Goal: Task Accomplishment & Management: Use online tool/utility

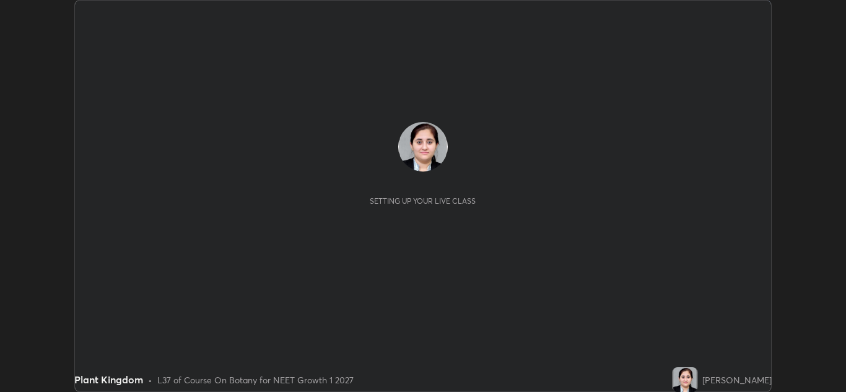
scroll to position [392, 846]
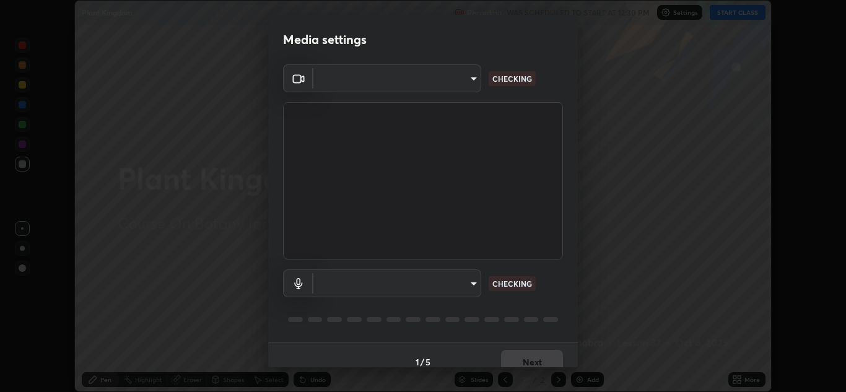
type input "1e49b53be58bf3658c32ba4c8e2538d2601885ca91182b01ba969948c87b8f29"
type input "f7c6ee8ef428f4c0c73a4799a386e724c784fa96b1b4d02d3a2d8c83d75c84bb"
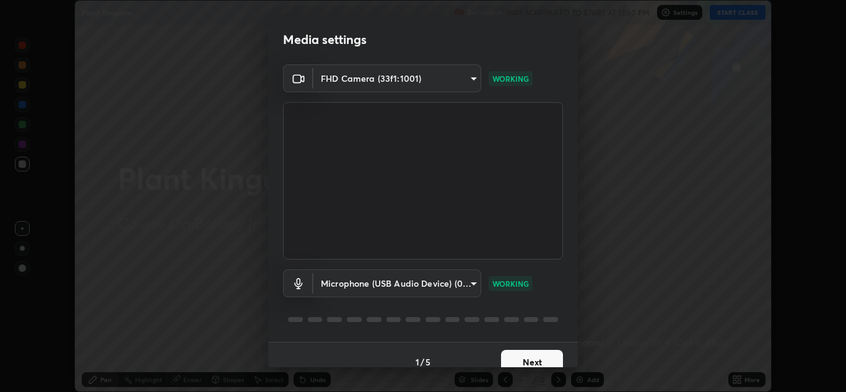
click at [518, 355] on button "Next" at bounding box center [532, 362] width 62 height 25
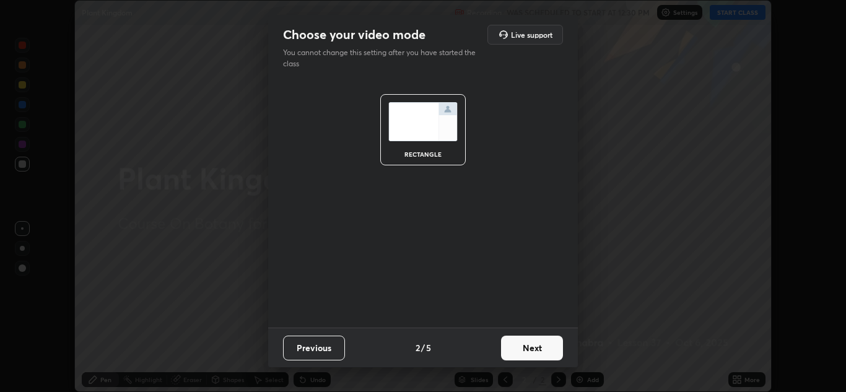
click at [515, 355] on button "Next" at bounding box center [532, 348] width 62 height 25
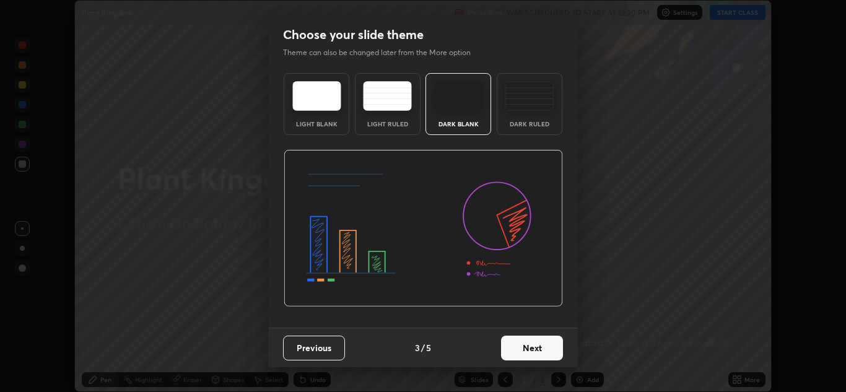
click at [516, 353] on button "Next" at bounding box center [532, 348] width 62 height 25
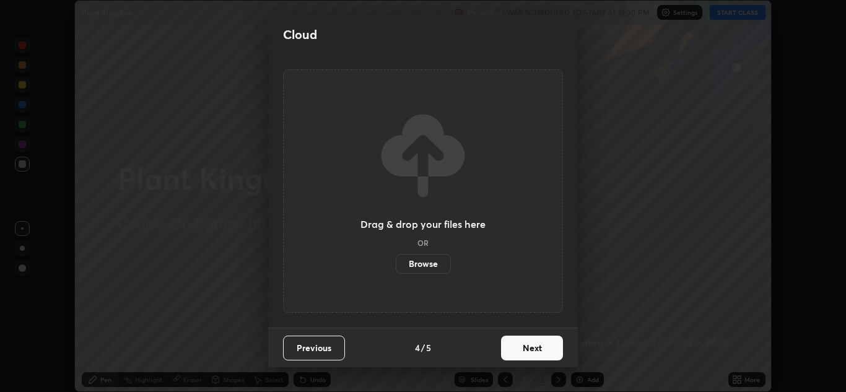
click at [516, 349] on button "Next" at bounding box center [532, 348] width 62 height 25
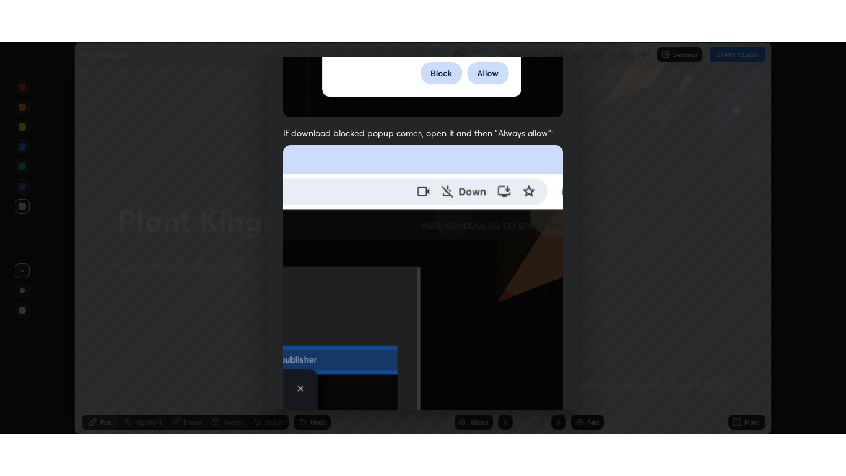
scroll to position [267, 0]
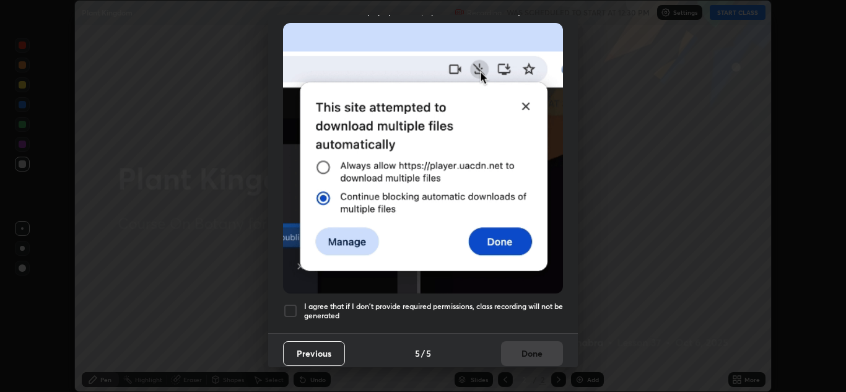
click at [290, 303] on div at bounding box center [290, 310] width 15 height 15
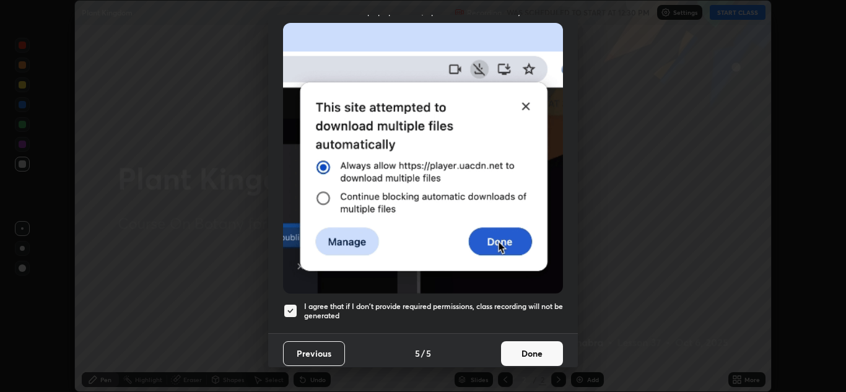
click at [520, 346] on button "Done" at bounding box center [532, 353] width 62 height 25
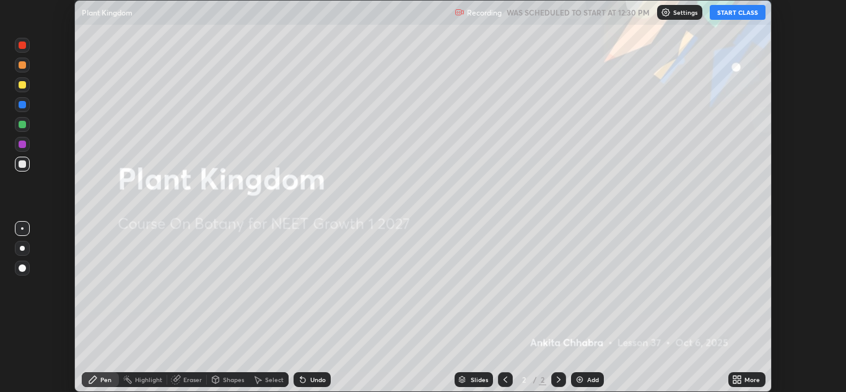
click at [739, 12] on button "START CLASS" at bounding box center [738, 12] width 56 height 15
click at [743, 379] on div "More" at bounding box center [746, 379] width 37 height 15
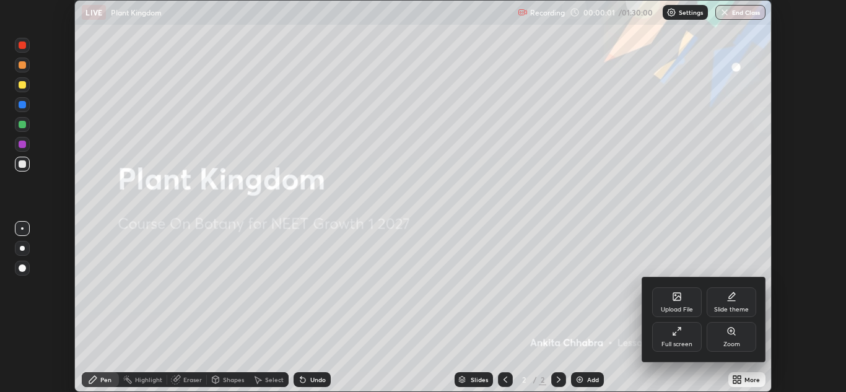
click at [681, 334] on icon at bounding box center [677, 331] width 10 height 10
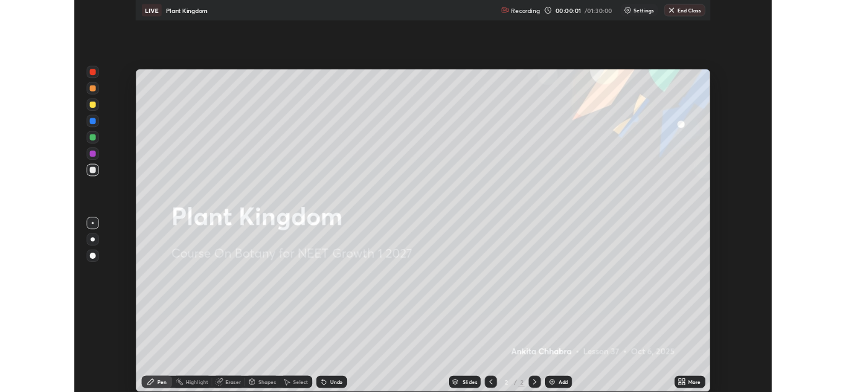
scroll to position [476, 846]
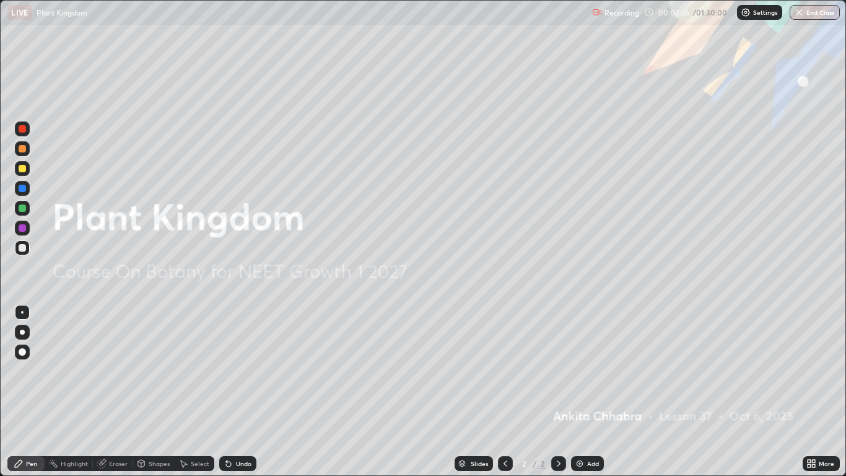
click at [585, 391] on div "Add" at bounding box center [587, 463] width 33 height 15
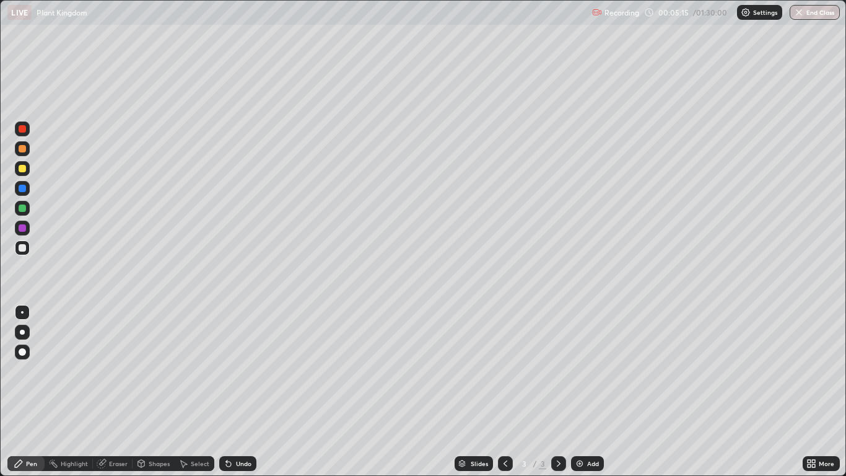
click at [22, 332] on div at bounding box center [22, 331] width 5 height 5
click at [28, 146] on div at bounding box center [22, 148] width 15 height 15
click at [22, 248] on div at bounding box center [22, 247] width 7 height 7
click at [29, 188] on div at bounding box center [22, 188] width 15 height 15
click at [28, 211] on div at bounding box center [22, 208] width 15 height 15
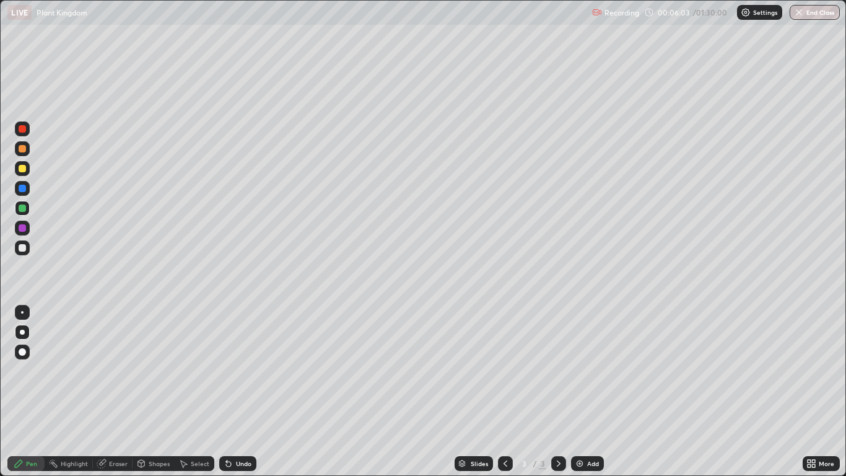
click at [248, 391] on div "Undo" at bounding box center [243, 463] width 15 height 6
click at [247, 391] on div "Undo" at bounding box center [243, 463] width 15 height 6
click at [168, 391] on div "Shapes" at bounding box center [154, 463] width 42 height 15
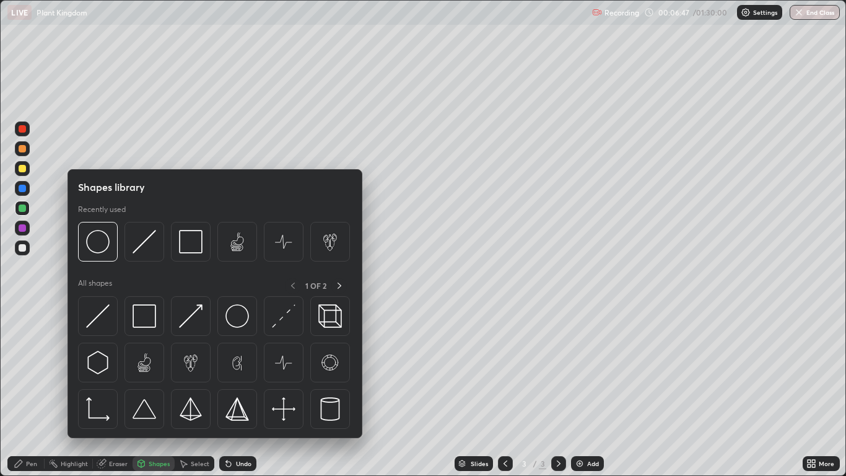
click at [194, 391] on div "Select" at bounding box center [200, 463] width 19 height 6
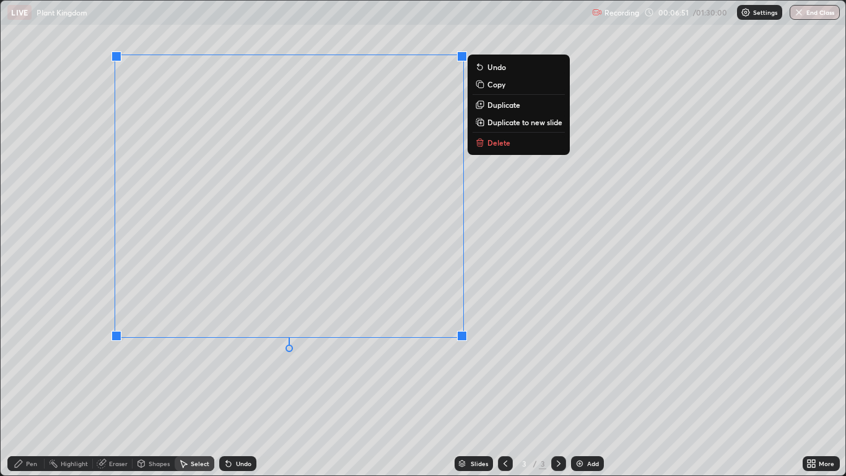
click at [503, 146] on p "Delete" at bounding box center [498, 142] width 23 height 10
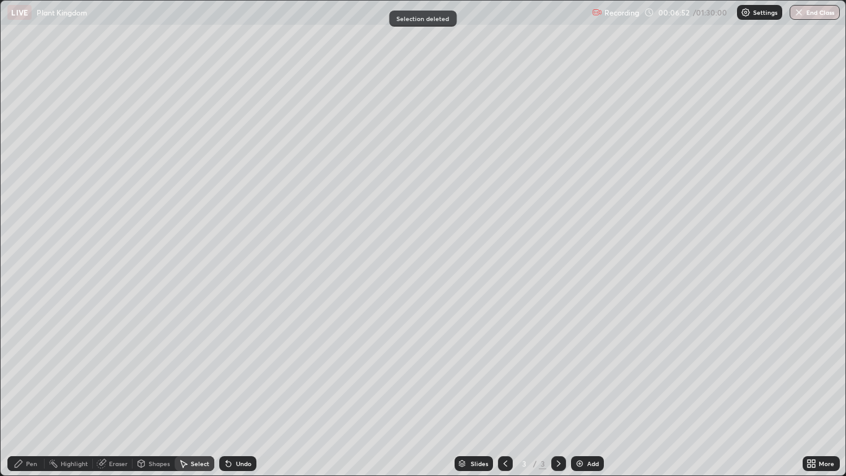
click at [28, 391] on div "Pen" at bounding box center [31, 463] width 11 height 6
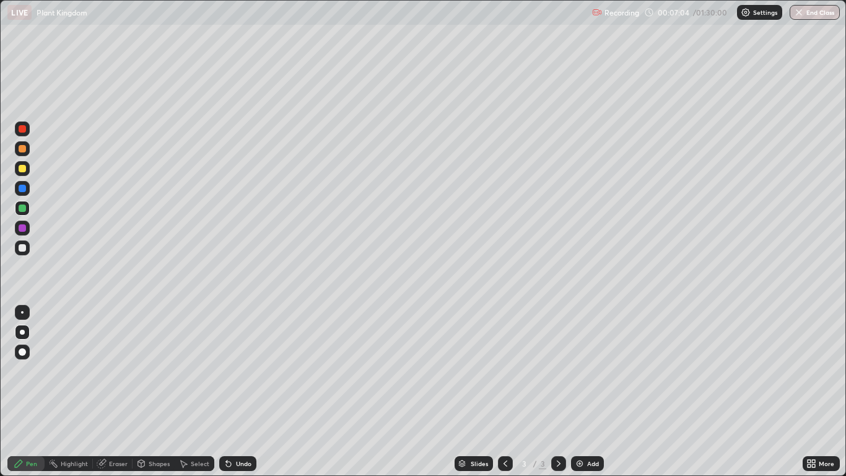
click at [237, 391] on div "Undo" at bounding box center [243, 463] width 15 height 6
click at [27, 191] on div at bounding box center [22, 188] width 15 height 15
click at [23, 228] on div at bounding box center [22, 227] width 7 height 7
click at [27, 170] on div at bounding box center [22, 168] width 15 height 15
click at [29, 230] on div at bounding box center [22, 227] width 15 height 15
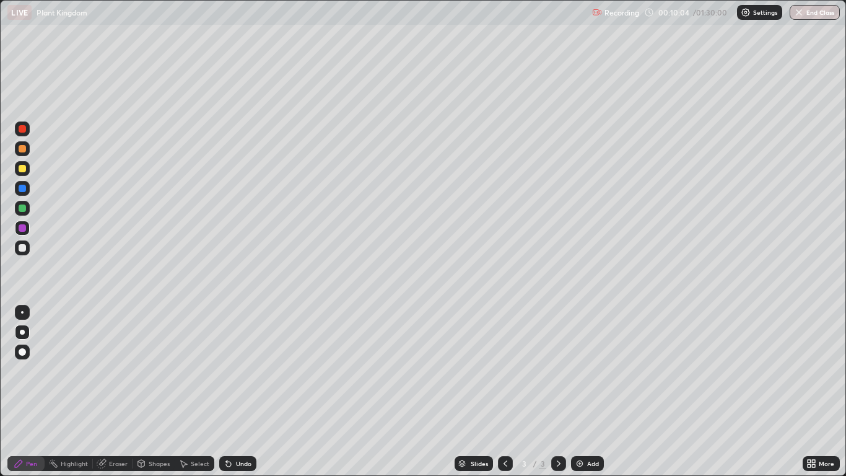
click at [248, 391] on div "Undo" at bounding box center [237, 463] width 37 height 15
click at [251, 391] on div "Undo" at bounding box center [237, 463] width 37 height 15
click at [250, 391] on div "Undo" at bounding box center [243, 463] width 15 height 6
click at [254, 391] on div "Undo" at bounding box center [237, 463] width 37 height 15
click at [195, 391] on div "Select" at bounding box center [200, 463] width 19 height 6
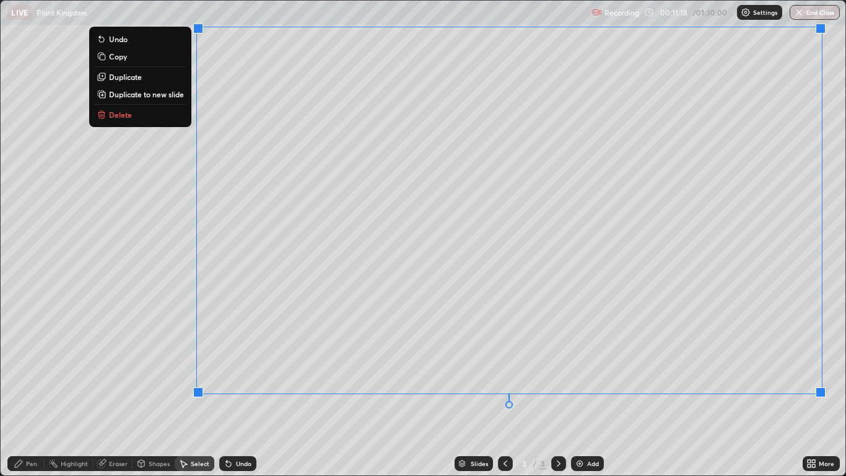
click at [568, 391] on div "0 ° Undo Copy Duplicate Duplicate to new slide Delete" at bounding box center [423, 238] width 844 height 474
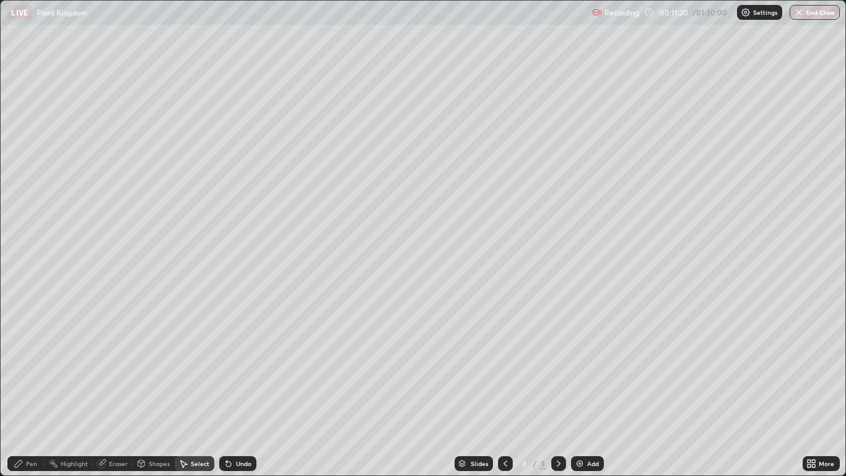
click at [32, 391] on div "Pen" at bounding box center [31, 463] width 11 height 6
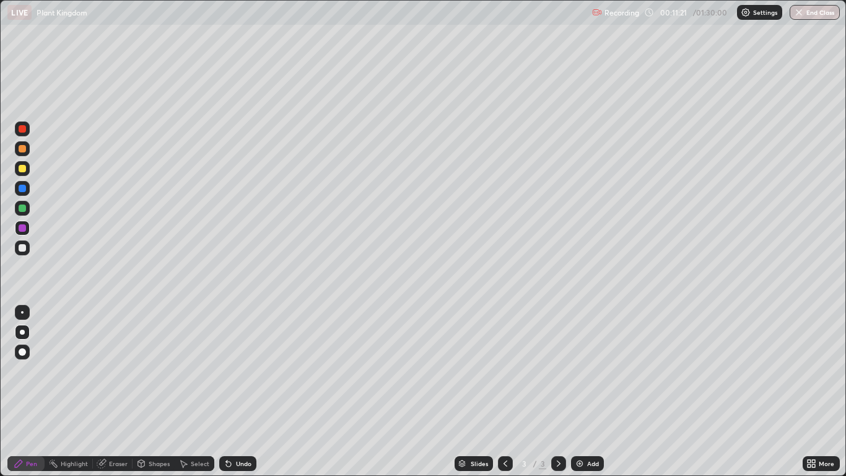
click at [25, 152] on div at bounding box center [22, 148] width 7 height 7
click at [28, 131] on div at bounding box center [22, 128] width 15 height 15
click at [244, 391] on div "Undo" at bounding box center [243, 463] width 15 height 6
click at [25, 210] on div at bounding box center [22, 207] width 7 height 7
click at [27, 249] on div at bounding box center [22, 247] width 15 height 15
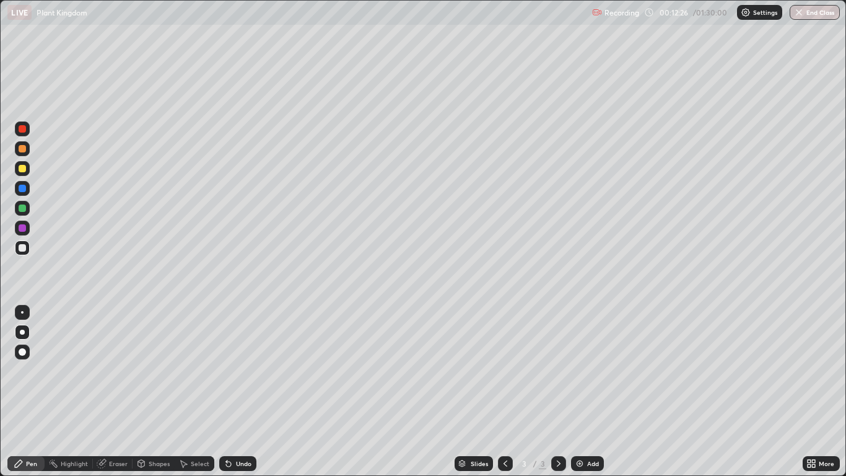
click at [28, 133] on div at bounding box center [22, 128] width 15 height 15
click at [23, 248] on div at bounding box center [22, 247] width 7 height 7
click at [25, 129] on div at bounding box center [22, 128] width 7 height 7
click at [23, 188] on div at bounding box center [22, 188] width 7 height 7
click at [121, 391] on div "Eraser" at bounding box center [118, 463] width 19 height 6
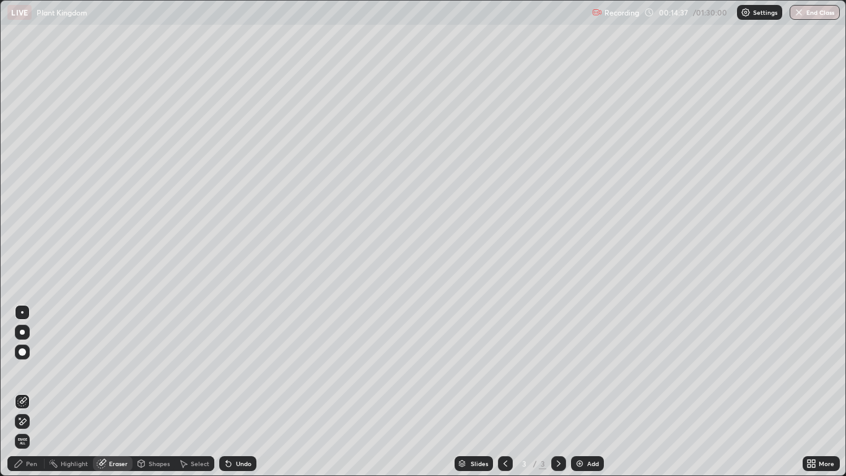
click at [32, 391] on div "Pen" at bounding box center [31, 463] width 11 height 6
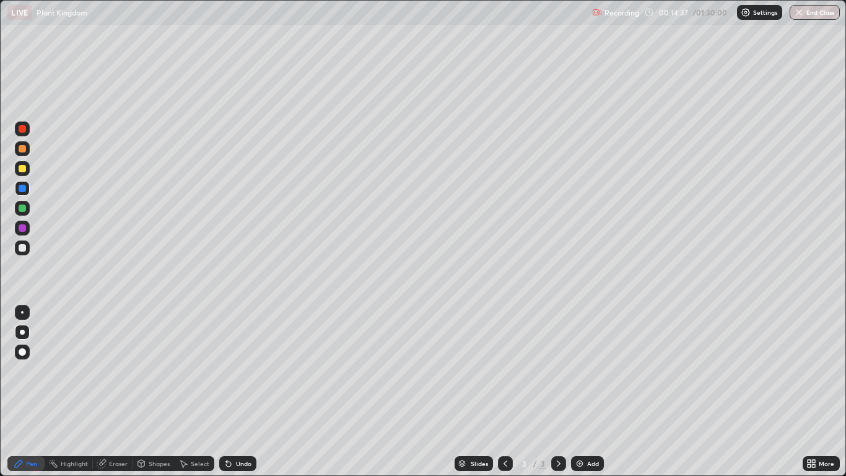
click at [25, 253] on div at bounding box center [22, 247] width 15 height 15
click at [22, 191] on div at bounding box center [22, 188] width 7 height 7
click at [243, 391] on div "Undo" at bounding box center [243, 463] width 15 height 6
click at [23, 248] on div at bounding box center [22, 247] width 7 height 7
click at [23, 208] on div at bounding box center [22, 207] width 7 height 7
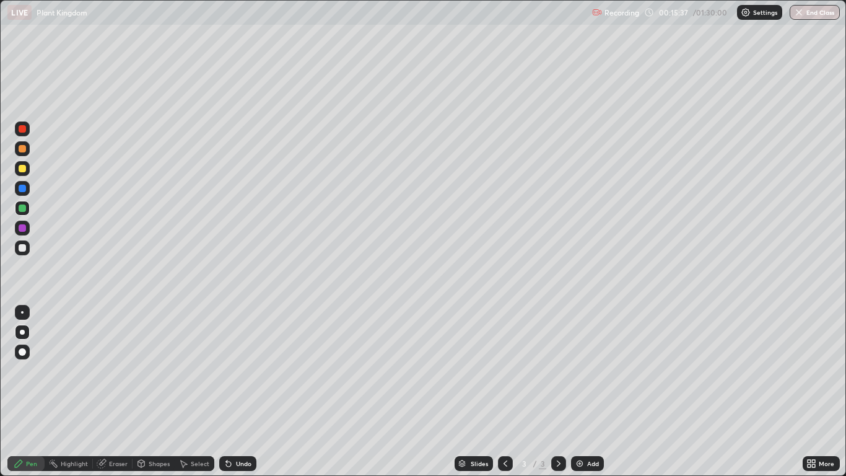
click at [23, 248] on div at bounding box center [22, 247] width 7 height 7
click at [233, 391] on div "Undo" at bounding box center [237, 463] width 37 height 15
click at [22, 189] on div at bounding box center [22, 188] width 7 height 7
click at [25, 245] on div at bounding box center [22, 247] width 7 height 7
click at [233, 391] on div "Undo" at bounding box center [237, 463] width 37 height 15
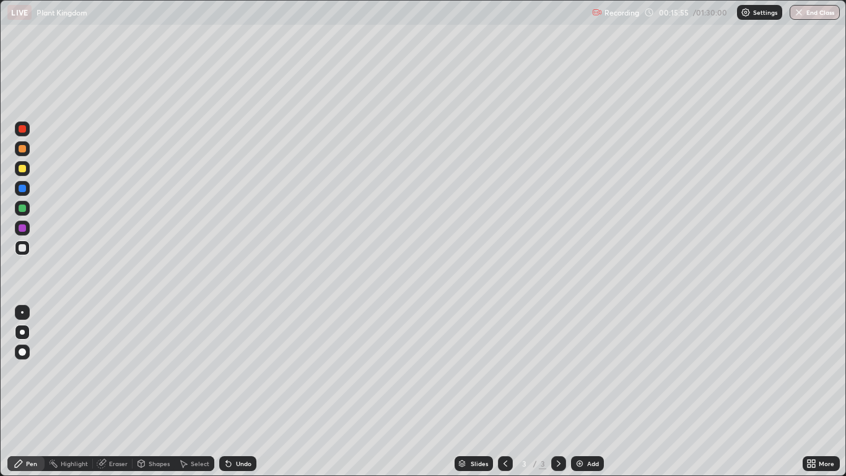
click at [233, 391] on div "Undo" at bounding box center [237, 463] width 37 height 15
click at [230, 391] on icon at bounding box center [229, 463] width 10 height 10
click at [232, 391] on icon at bounding box center [229, 463] width 10 height 10
click at [236, 391] on div "Undo" at bounding box center [243, 463] width 15 height 6
click at [240, 391] on div "Undo" at bounding box center [243, 463] width 15 height 6
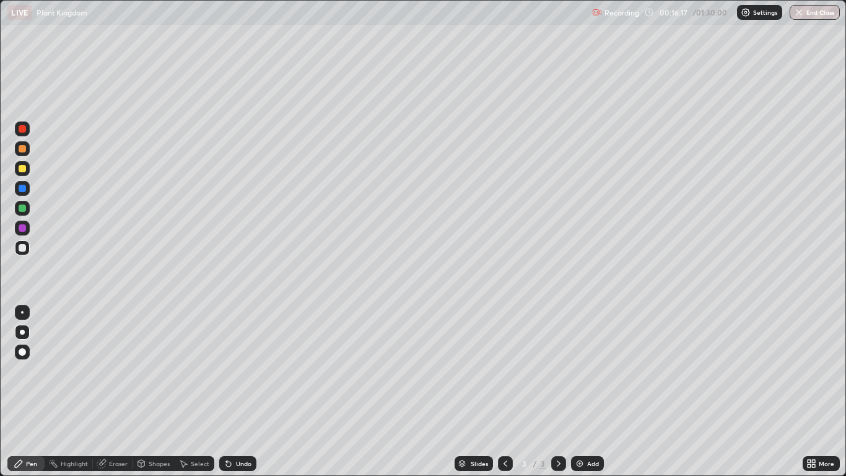
click at [25, 210] on div at bounding box center [22, 207] width 7 height 7
click at [24, 155] on div at bounding box center [22, 148] width 15 height 15
click at [28, 132] on div at bounding box center [22, 128] width 15 height 15
click at [584, 391] on img at bounding box center [580, 463] width 10 height 10
click at [24, 211] on div at bounding box center [22, 207] width 7 height 7
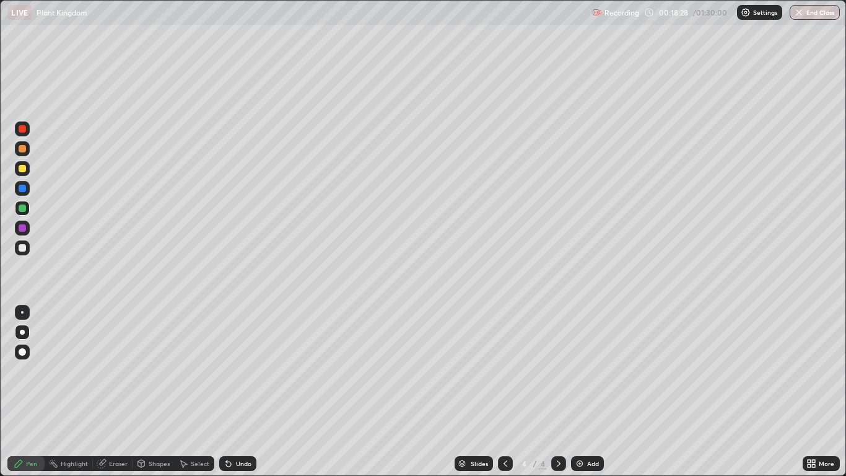
click at [24, 188] on div at bounding box center [22, 188] width 7 height 7
click at [24, 209] on div at bounding box center [22, 207] width 7 height 7
click at [23, 225] on div at bounding box center [22, 227] width 7 height 7
click at [22, 190] on div at bounding box center [22, 188] width 7 height 7
click at [25, 207] on div at bounding box center [22, 207] width 7 height 7
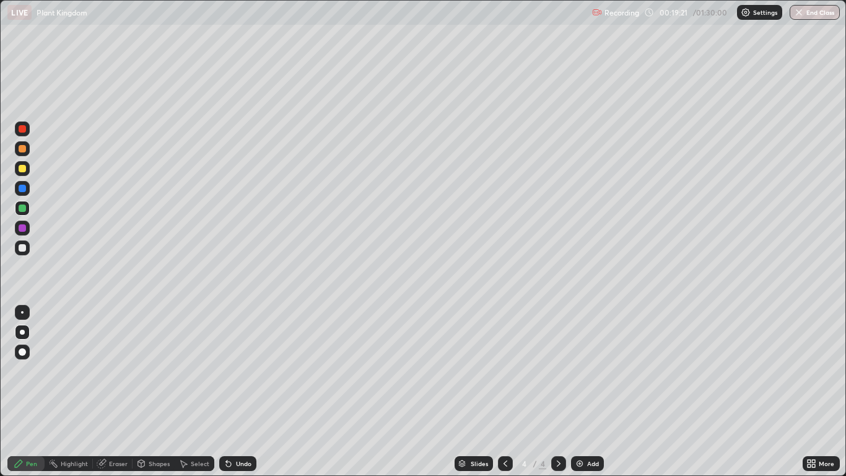
click at [20, 228] on div at bounding box center [22, 227] width 7 height 7
click at [25, 354] on div at bounding box center [22, 351] width 15 height 15
click at [22, 332] on div at bounding box center [22, 331] width 5 height 5
click at [27, 189] on div at bounding box center [22, 188] width 15 height 15
click at [241, 391] on div "Undo" at bounding box center [243, 463] width 15 height 6
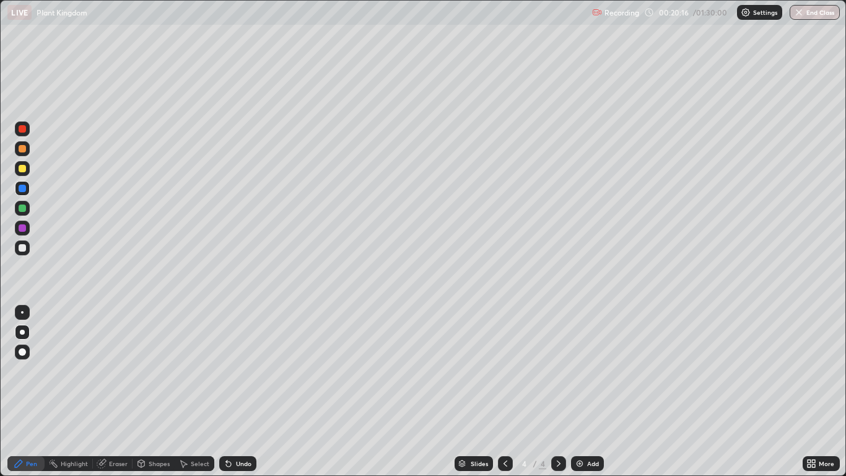
click at [504, 391] on icon at bounding box center [505, 463] width 4 height 6
click at [557, 391] on icon at bounding box center [559, 463] width 10 height 10
click at [25, 146] on div at bounding box center [22, 148] width 7 height 7
click at [238, 391] on div "Undo" at bounding box center [243, 463] width 15 height 6
click at [240, 391] on div "Undo" at bounding box center [237, 463] width 37 height 15
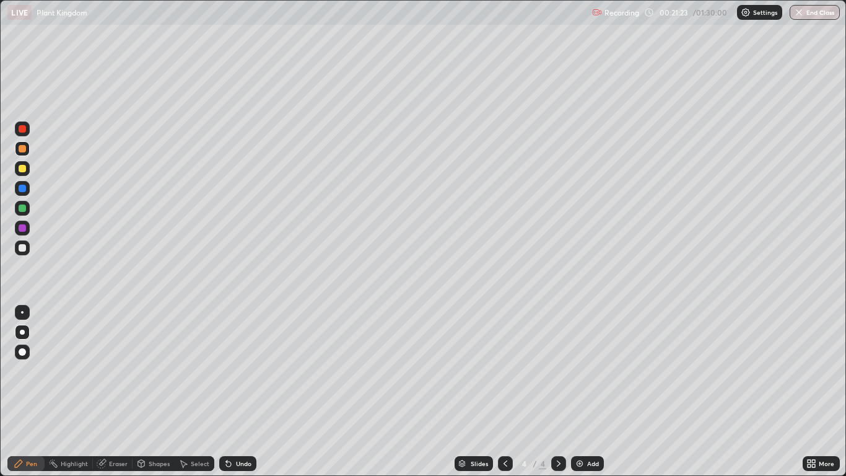
click at [500, 391] on div at bounding box center [505, 463] width 15 height 15
click at [558, 391] on icon at bounding box center [559, 463] width 10 height 10
click at [25, 253] on div at bounding box center [22, 247] width 15 height 15
click at [505, 391] on icon at bounding box center [505, 463] width 10 height 10
click at [557, 391] on icon at bounding box center [559, 463] width 10 height 10
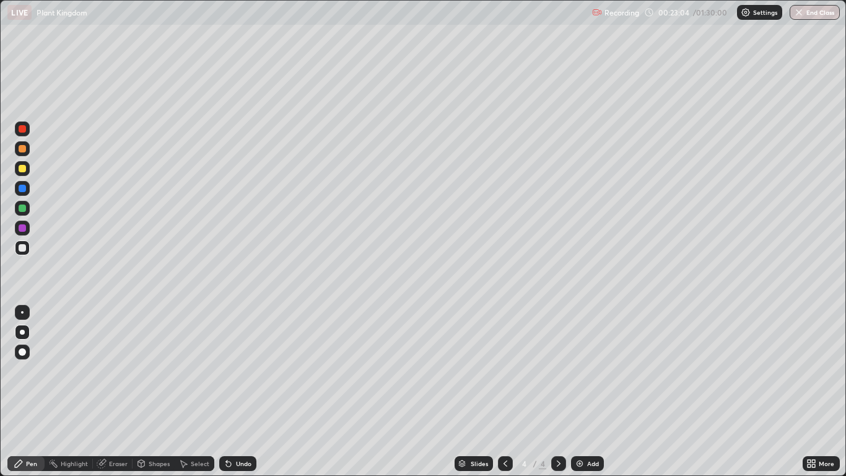
click at [240, 391] on div "Undo" at bounding box center [243, 463] width 15 height 6
click at [243, 391] on div "Undo" at bounding box center [243, 463] width 15 height 6
click at [558, 391] on icon at bounding box center [559, 463] width 10 height 10
click at [505, 391] on icon at bounding box center [505, 463] width 10 height 10
click at [24, 134] on div at bounding box center [22, 128] width 15 height 15
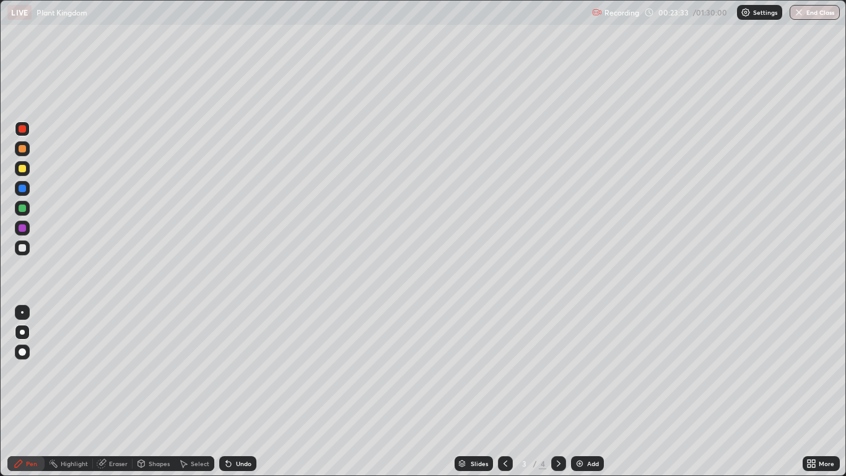
click at [22, 207] on div at bounding box center [22, 207] width 7 height 7
click at [241, 391] on div "Undo" at bounding box center [243, 463] width 15 height 6
click at [554, 391] on icon at bounding box center [559, 463] width 10 height 10
click at [507, 391] on icon at bounding box center [505, 463] width 10 height 10
click at [23, 168] on div at bounding box center [22, 168] width 7 height 7
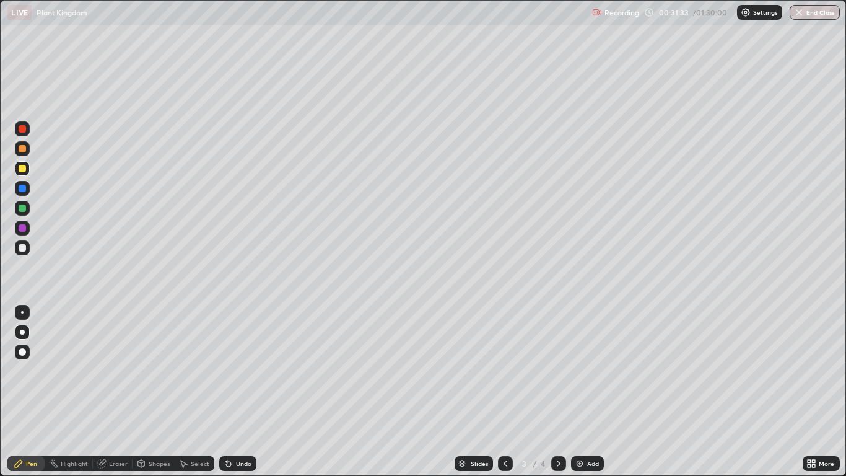
click at [27, 232] on div at bounding box center [22, 227] width 15 height 15
click at [25, 186] on div at bounding box center [22, 188] width 7 height 7
click at [24, 129] on div at bounding box center [22, 128] width 7 height 7
click at [557, 391] on icon at bounding box center [559, 463] width 10 height 10
click at [580, 391] on img at bounding box center [580, 463] width 10 height 10
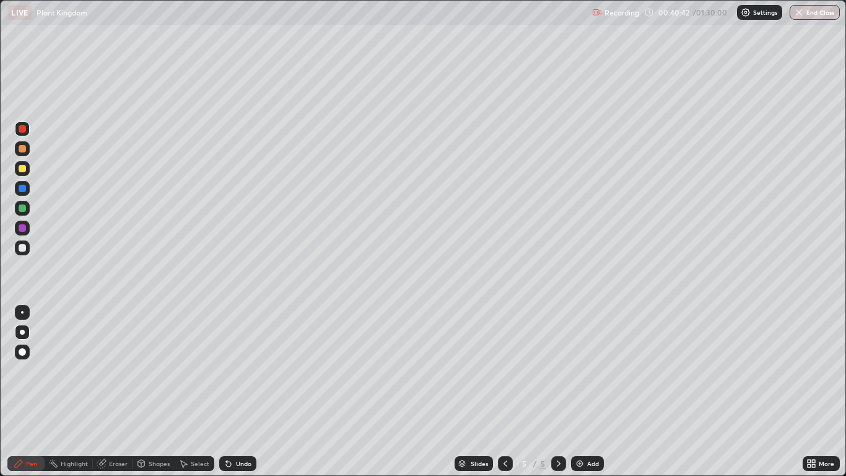
click at [27, 211] on div at bounding box center [22, 208] width 15 height 15
click at [505, 391] on icon at bounding box center [505, 463] width 10 height 10
click at [118, 391] on div "Eraser" at bounding box center [118, 463] width 19 height 6
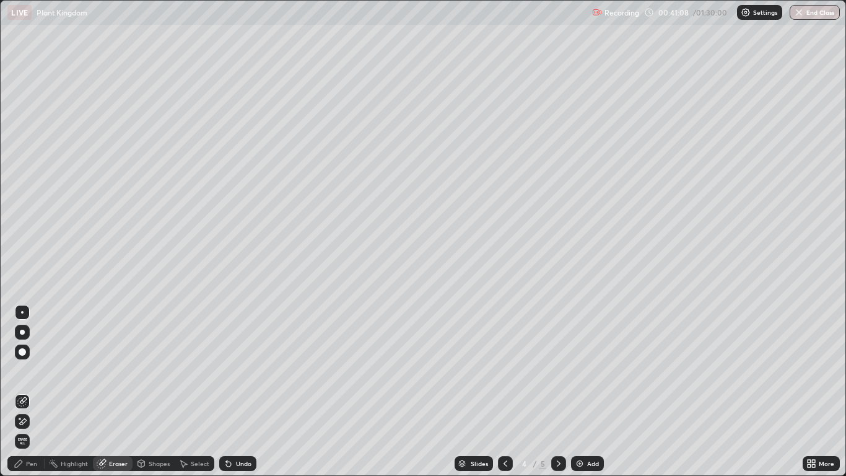
click at [37, 391] on div "Pen" at bounding box center [25, 463] width 37 height 15
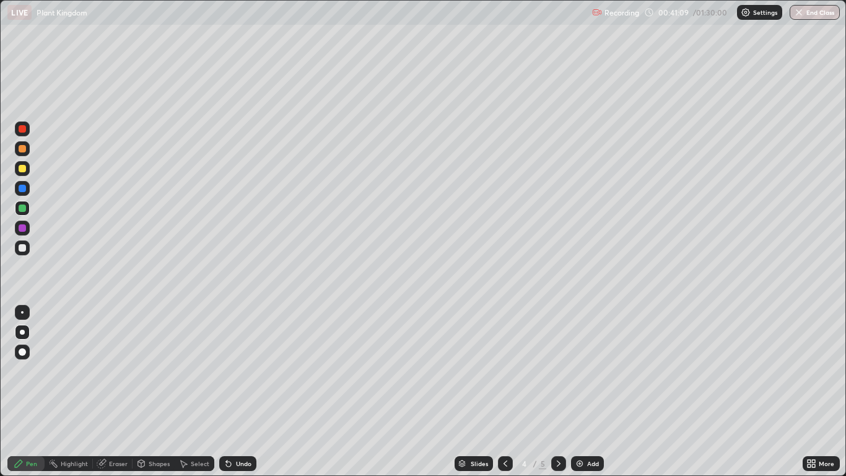
click at [29, 192] on div at bounding box center [22, 188] width 15 height 15
click at [21, 150] on div at bounding box center [22, 148] width 7 height 7
click at [125, 391] on div "Eraser" at bounding box center [113, 463] width 40 height 15
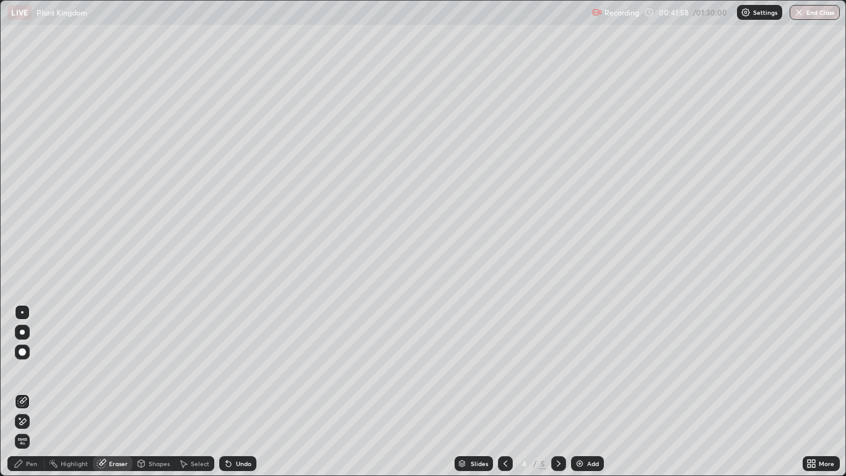
click at [32, 391] on div "Pen" at bounding box center [31, 463] width 11 height 6
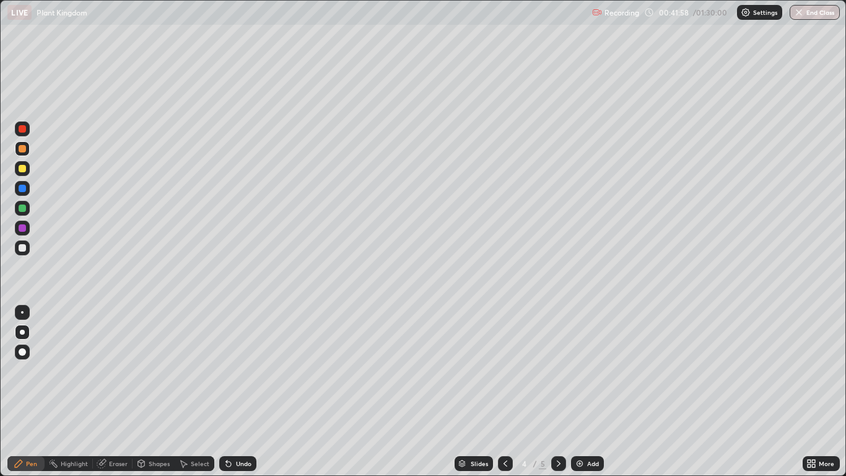
click at [27, 252] on div at bounding box center [22, 247] width 15 height 15
click at [237, 391] on div "Undo" at bounding box center [237, 463] width 37 height 15
click at [253, 391] on div "Undo" at bounding box center [237, 463] width 37 height 15
click at [24, 149] on div at bounding box center [22, 148] width 7 height 7
click at [28, 228] on div at bounding box center [22, 227] width 15 height 15
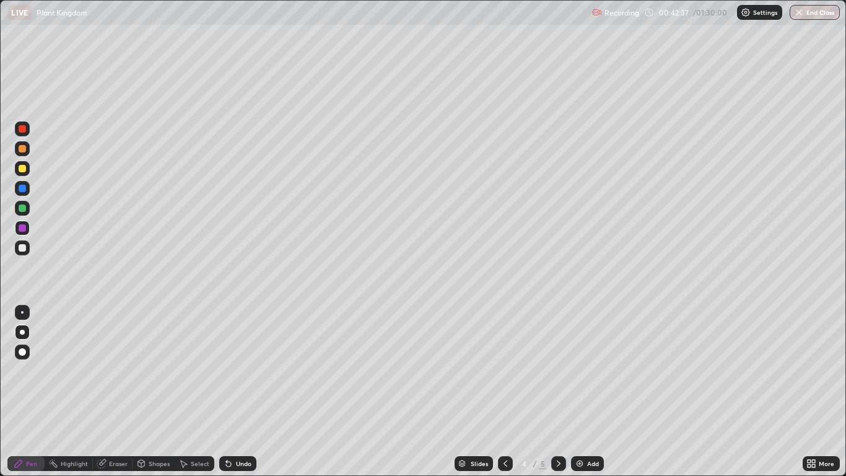
click at [22, 147] on div at bounding box center [22, 148] width 7 height 7
click at [23, 248] on div at bounding box center [22, 247] width 7 height 7
click at [24, 229] on div at bounding box center [22, 227] width 7 height 7
click at [25, 253] on div at bounding box center [22, 247] width 15 height 15
click at [27, 214] on div at bounding box center [22, 208] width 15 height 15
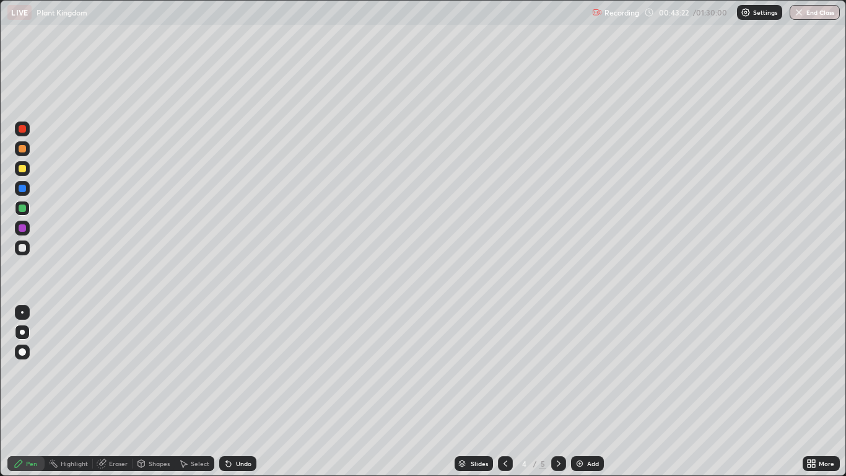
click at [24, 190] on div at bounding box center [22, 188] width 7 height 7
click at [26, 253] on div at bounding box center [22, 247] width 15 height 15
click at [114, 391] on div "Eraser" at bounding box center [118, 463] width 19 height 6
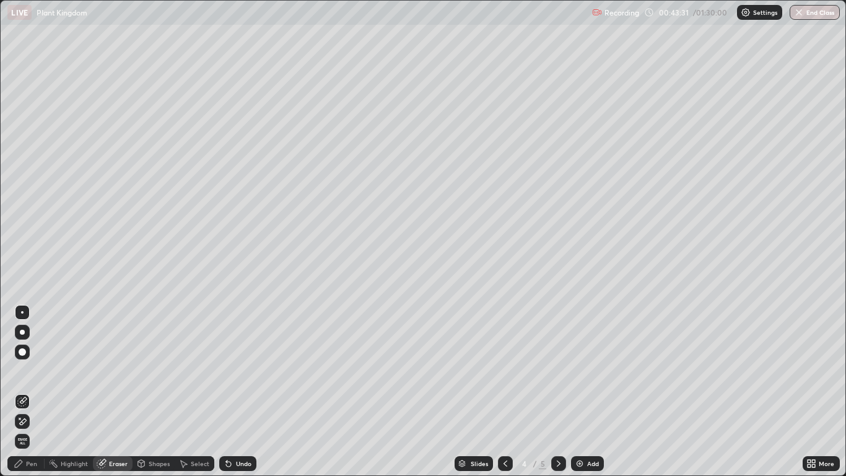
click at [34, 391] on div "Pen" at bounding box center [31, 463] width 11 height 6
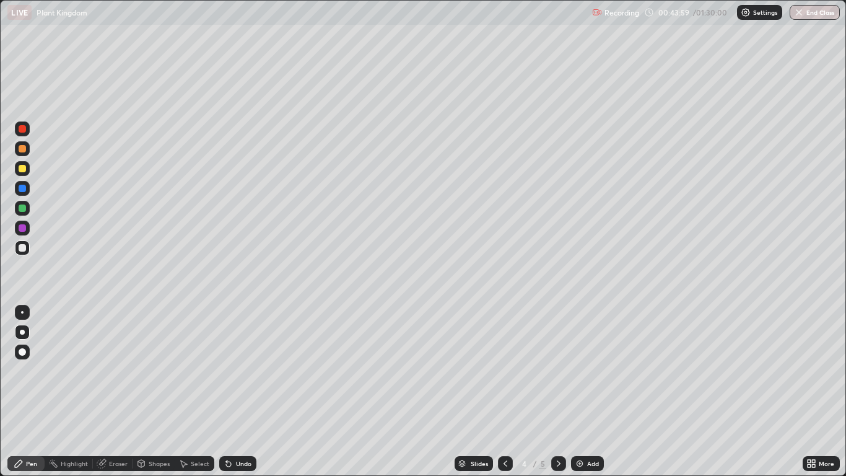
click at [191, 391] on div "Select" at bounding box center [200, 463] width 19 height 6
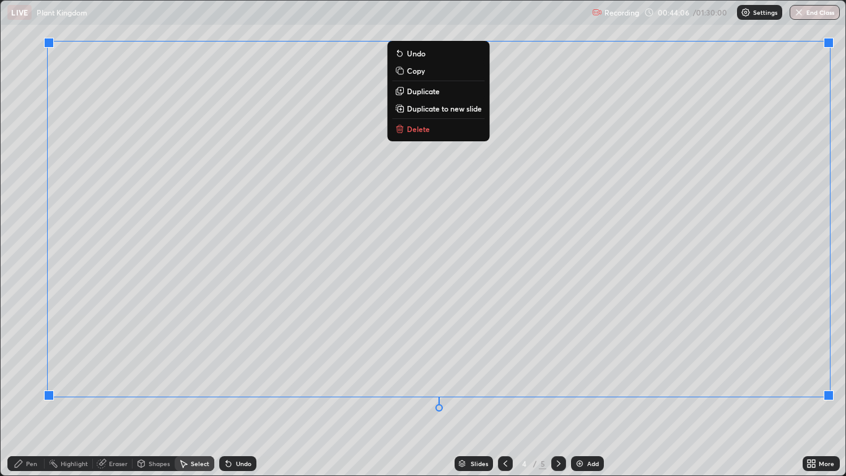
click at [34, 391] on div "Pen" at bounding box center [31, 463] width 11 height 6
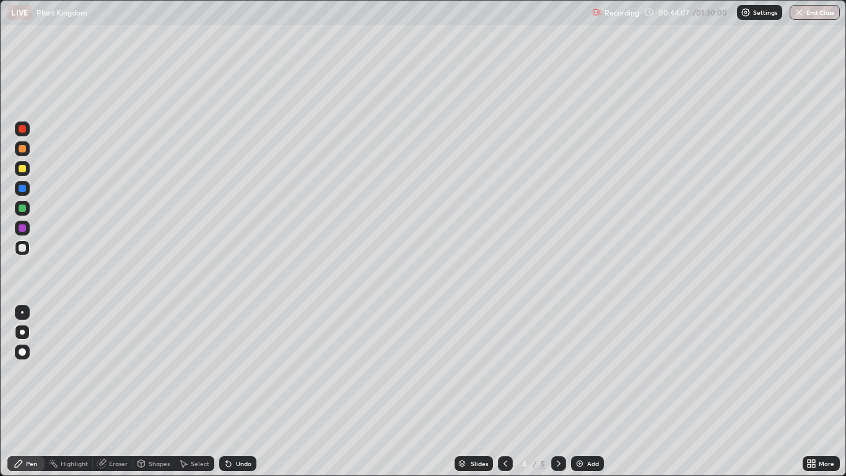
click at [18, 253] on div at bounding box center [22, 247] width 15 height 15
click at [28, 233] on div at bounding box center [22, 227] width 15 height 15
click at [557, 391] on icon at bounding box center [559, 463] width 4 height 6
click at [22, 209] on div at bounding box center [22, 207] width 7 height 7
click at [22, 353] on div at bounding box center [22, 351] width 7 height 7
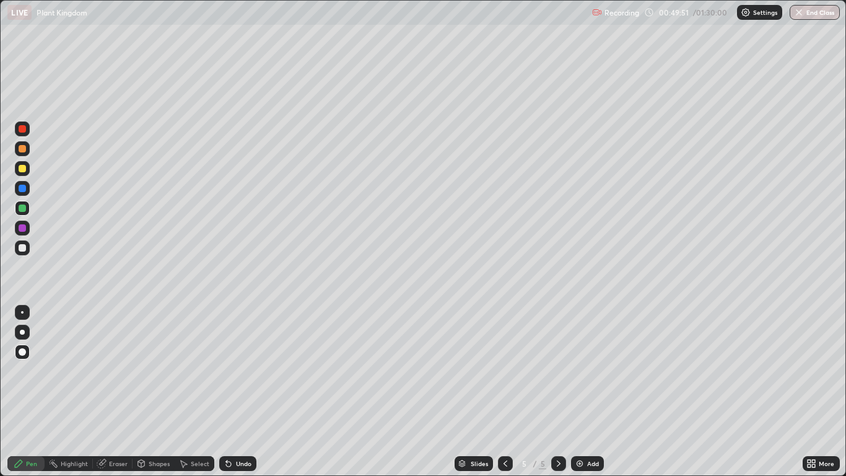
click at [23, 228] on div at bounding box center [22, 227] width 7 height 7
click at [22, 332] on div at bounding box center [22, 331] width 5 height 5
click at [23, 188] on div at bounding box center [22, 188] width 7 height 7
click at [229, 391] on icon at bounding box center [228, 463] width 5 height 5
click at [29, 247] on div at bounding box center [22, 247] width 15 height 15
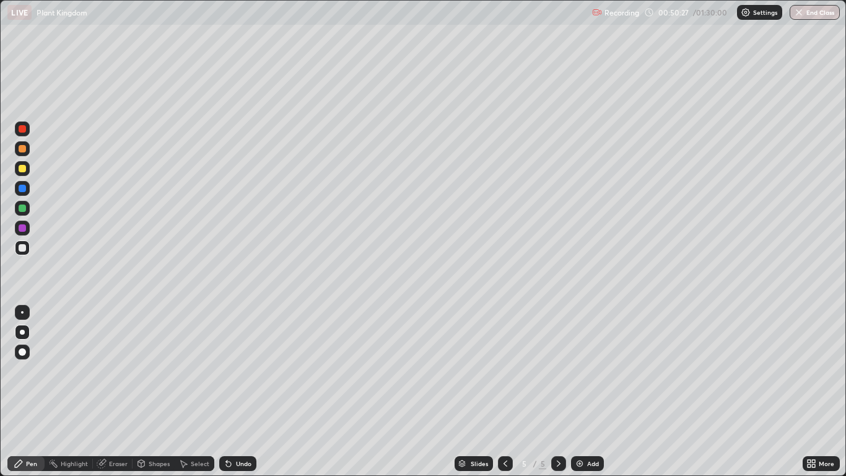
click at [23, 208] on div at bounding box center [22, 207] width 7 height 7
click at [233, 391] on div "Undo" at bounding box center [237, 463] width 37 height 15
click at [235, 391] on div "Undo" at bounding box center [237, 463] width 37 height 15
click at [23, 168] on div at bounding box center [22, 168] width 7 height 7
click at [21, 250] on div at bounding box center [22, 247] width 7 height 7
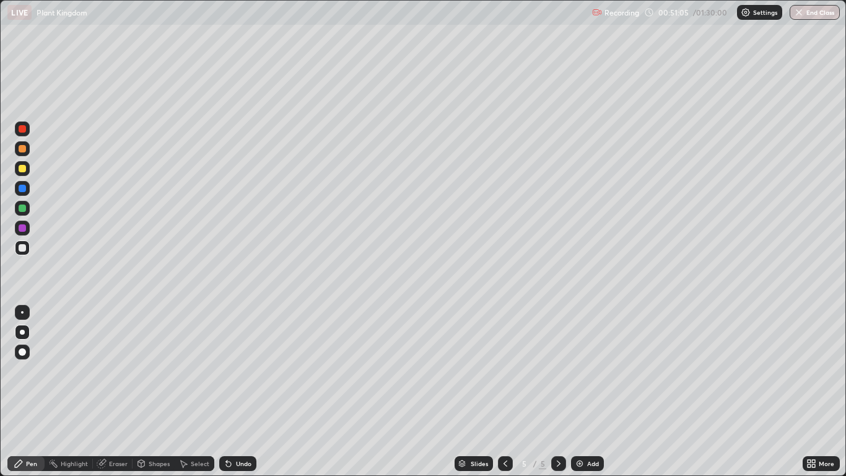
click at [21, 187] on div at bounding box center [22, 188] width 7 height 7
click at [241, 391] on div "Undo" at bounding box center [237, 463] width 37 height 15
click at [24, 350] on div at bounding box center [22, 351] width 7 height 7
click at [28, 328] on div at bounding box center [22, 331] width 15 height 15
click at [23, 249] on div at bounding box center [22, 247] width 7 height 7
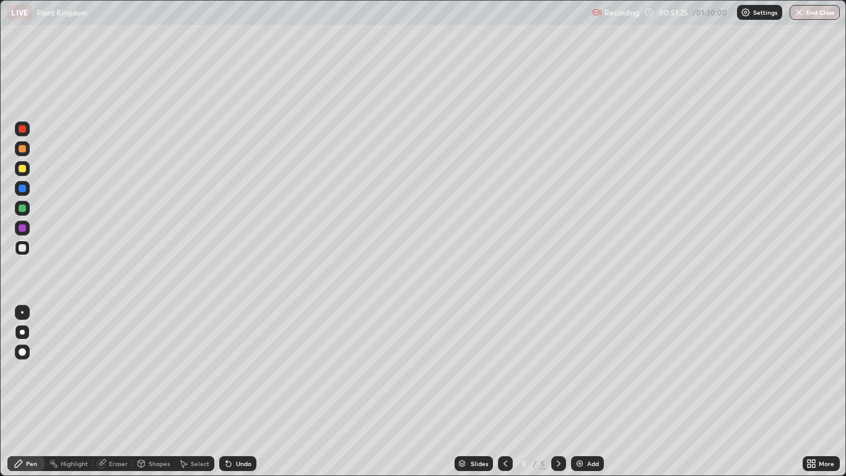
click at [22, 352] on div at bounding box center [22, 351] width 7 height 7
click at [28, 331] on div at bounding box center [22, 331] width 15 height 15
click at [22, 189] on div at bounding box center [22, 188] width 7 height 7
click at [25, 229] on div at bounding box center [22, 227] width 7 height 7
click at [22, 207] on div at bounding box center [22, 207] width 7 height 7
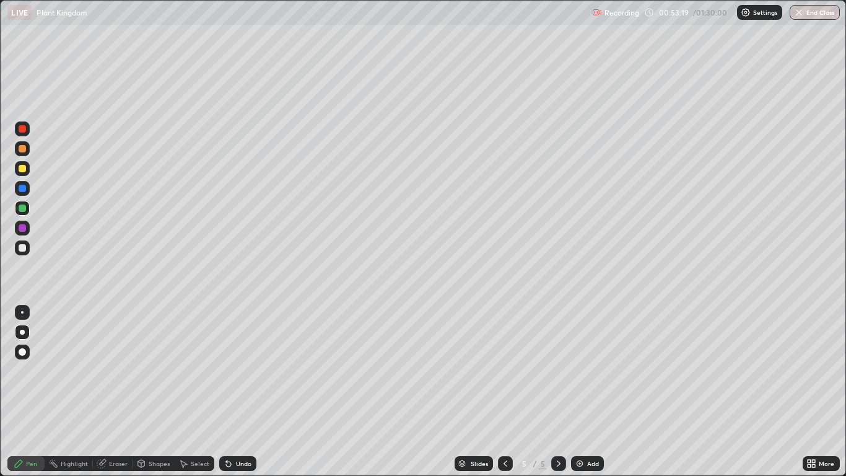
click at [255, 391] on div "Undo" at bounding box center [237, 463] width 37 height 15
click at [249, 391] on div "Undo" at bounding box center [243, 463] width 15 height 6
click at [27, 229] on div at bounding box center [22, 227] width 15 height 15
click at [27, 253] on div at bounding box center [22, 247] width 15 height 15
click at [27, 129] on div at bounding box center [22, 128] width 15 height 15
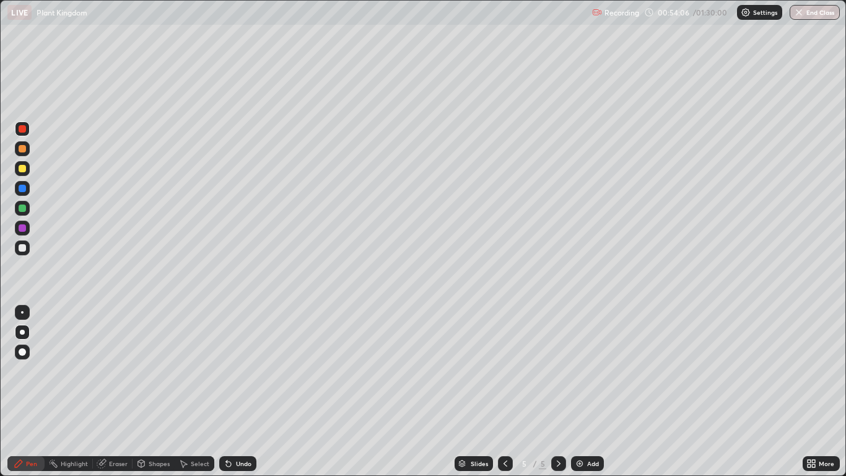
click at [27, 352] on div at bounding box center [22, 351] width 15 height 15
click at [23, 129] on div at bounding box center [22, 128] width 7 height 7
click at [22, 359] on div at bounding box center [22, 351] width 15 height 15
click at [27, 332] on div at bounding box center [22, 331] width 15 height 15
click at [27, 225] on div at bounding box center [22, 227] width 15 height 15
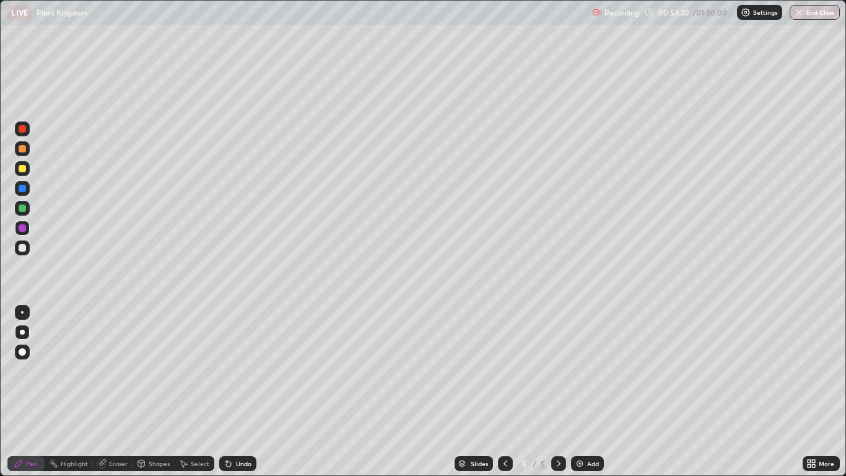
click at [28, 209] on div at bounding box center [22, 208] width 15 height 15
click at [21, 187] on div at bounding box center [22, 188] width 7 height 7
click at [25, 211] on div at bounding box center [22, 208] width 15 height 15
click at [23, 129] on div at bounding box center [22, 128] width 7 height 7
click at [25, 232] on div at bounding box center [22, 227] width 15 height 15
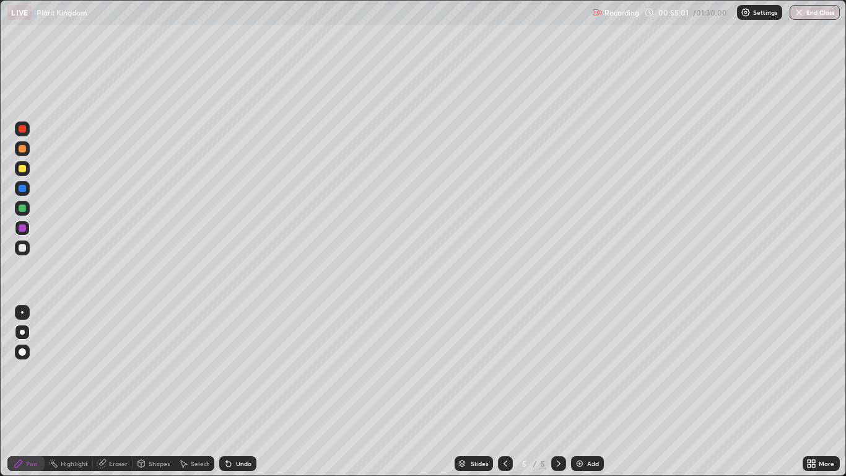
click at [24, 188] on div at bounding box center [22, 188] width 7 height 7
click at [27, 247] on div at bounding box center [22, 247] width 15 height 15
click at [22, 129] on div at bounding box center [22, 128] width 7 height 7
click at [28, 330] on div at bounding box center [22, 331] width 15 height 15
click at [23, 318] on div at bounding box center [22, 312] width 15 height 15
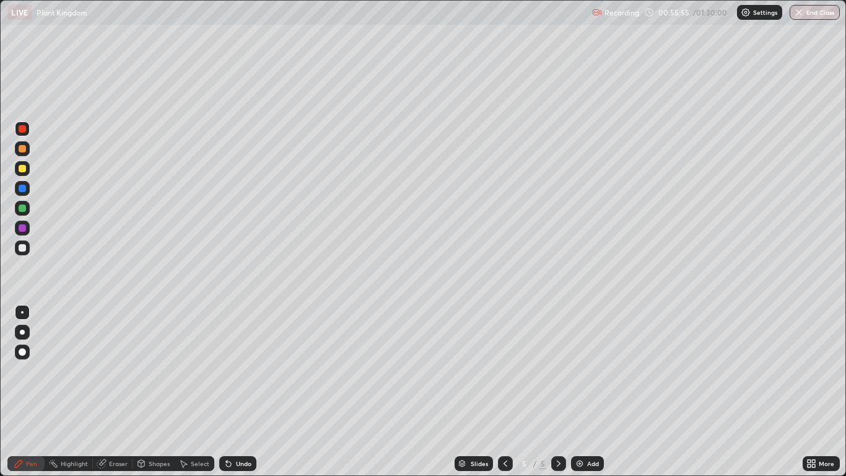
click at [24, 170] on div at bounding box center [22, 168] width 7 height 7
click at [21, 173] on div at bounding box center [22, 168] width 15 height 15
click at [22, 332] on div at bounding box center [22, 331] width 5 height 5
click at [22, 352] on div at bounding box center [22, 351] width 7 height 7
click at [23, 330] on div at bounding box center [22, 331] width 5 height 5
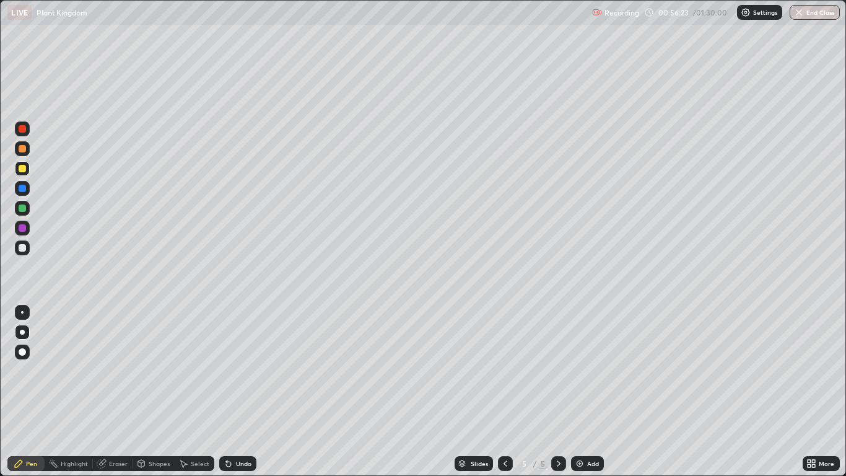
click at [22, 246] on div at bounding box center [22, 247] width 7 height 7
click at [22, 209] on div at bounding box center [22, 207] width 7 height 7
click at [23, 233] on div at bounding box center [22, 227] width 15 height 15
click at [24, 189] on div at bounding box center [22, 188] width 7 height 7
click at [242, 391] on div "Undo" at bounding box center [243, 463] width 15 height 6
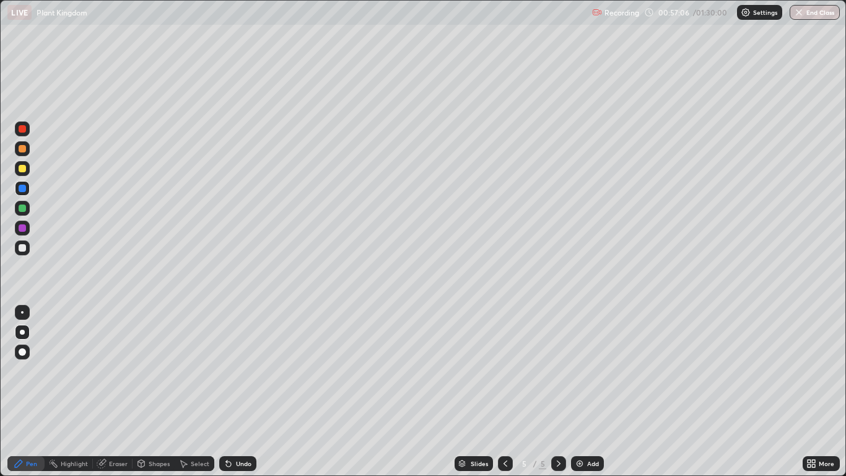
click at [245, 391] on div "Undo" at bounding box center [237, 463] width 37 height 15
click at [27, 249] on div at bounding box center [22, 247] width 15 height 15
click at [33, 391] on div "Pen" at bounding box center [31, 463] width 11 height 6
click at [24, 228] on div at bounding box center [22, 227] width 7 height 7
click at [27, 174] on div at bounding box center [22, 168] width 15 height 15
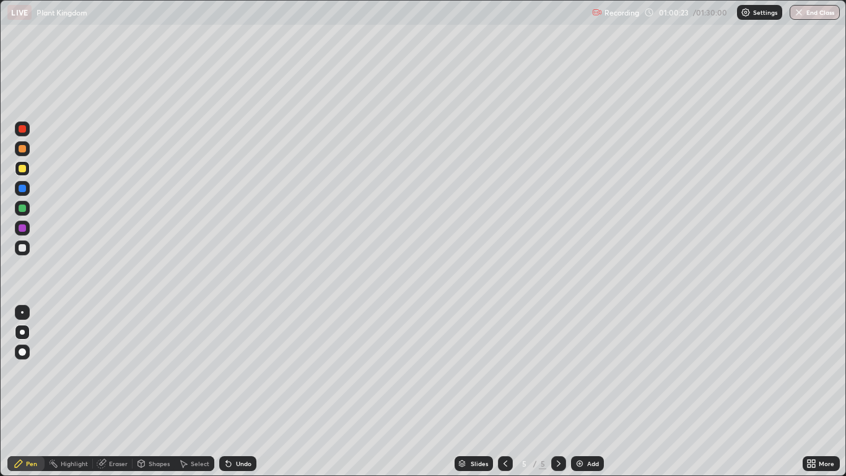
click at [200, 391] on div "Select" at bounding box center [200, 463] width 19 height 6
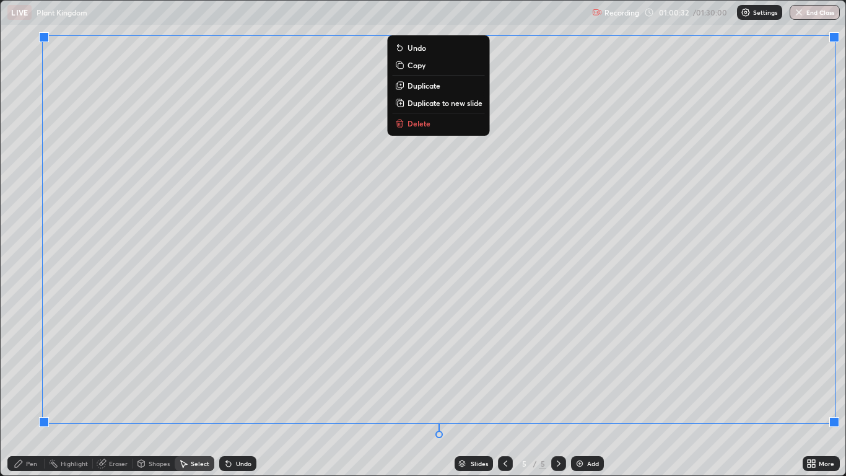
click at [36, 391] on div "Pen" at bounding box center [25, 463] width 37 height 15
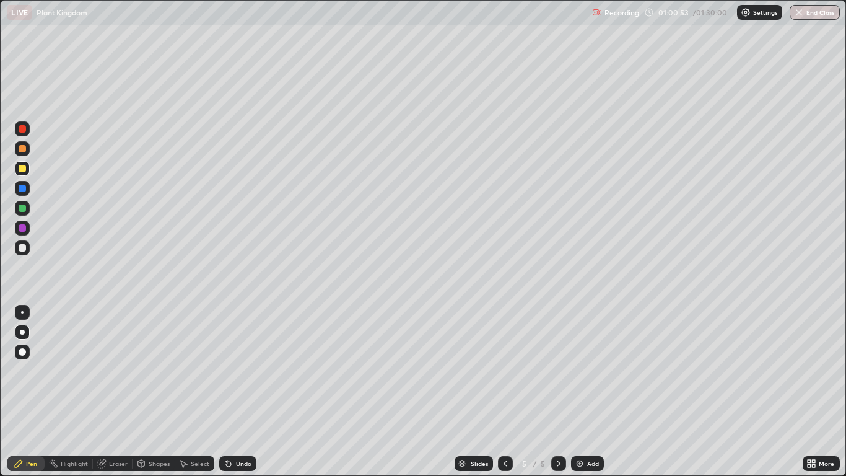
click at [424, 391] on div "Slides 5 / 5 Add" at bounding box center [529, 463] width 546 height 25
click at [583, 391] on img at bounding box center [580, 463] width 10 height 10
click at [504, 391] on icon at bounding box center [505, 463] width 10 height 10
click at [503, 391] on icon at bounding box center [505, 463] width 10 height 10
click at [557, 391] on icon at bounding box center [559, 463] width 4 height 6
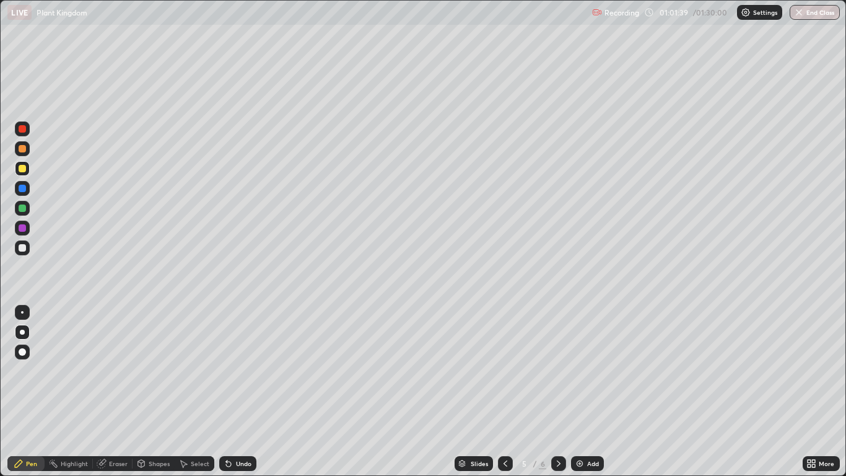
click at [557, 391] on icon at bounding box center [559, 463] width 10 height 10
click at [27, 250] on div at bounding box center [22, 247] width 15 height 15
click at [503, 391] on icon at bounding box center [505, 463] width 10 height 10
click at [504, 391] on icon at bounding box center [505, 463] width 4 height 6
click at [505, 391] on icon at bounding box center [505, 463] width 10 height 10
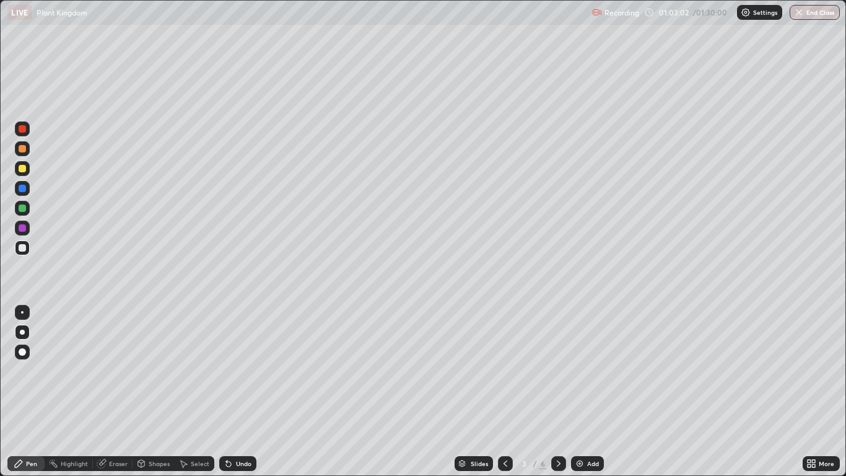
click at [558, 391] on icon at bounding box center [559, 463] width 4 height 6
click at [556, 391] on icon at bounding box center [559, 463] width 10 height 10
click at [560, 391] on icon at bounding box center [559, 463] width 10 height 10
click at [24, 188] on div at bounding box center [22, 188] width 7 height 7
click at [25, 211] on div at bounding box center [22, 207] width 7 height 7
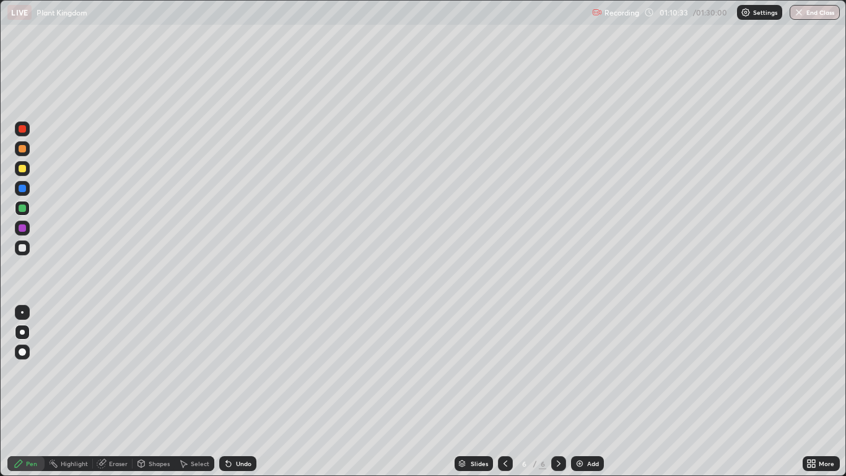
click at [29, 233] on div at bounding box center [22, 228] width 15 height 20
click at [199, 391] on div "Select" at bounding box center [200, 463] width 19 height 6
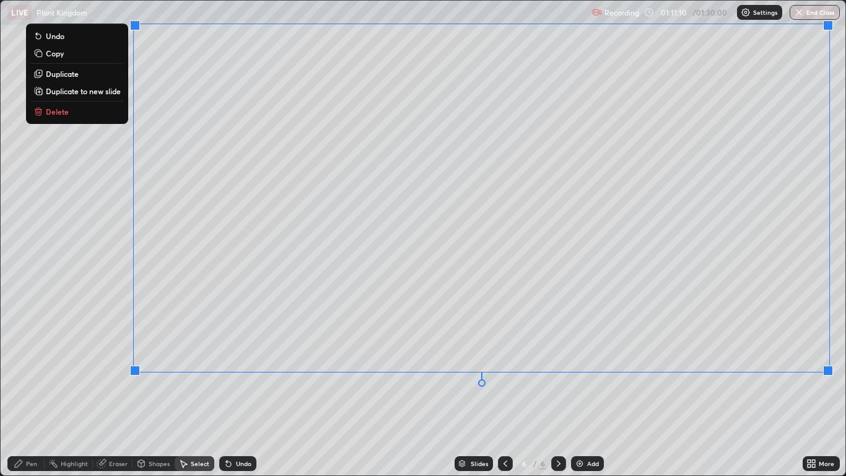
click at [37, 391] on div "Pen" at bounding box center [25, 463] width 37 height 15
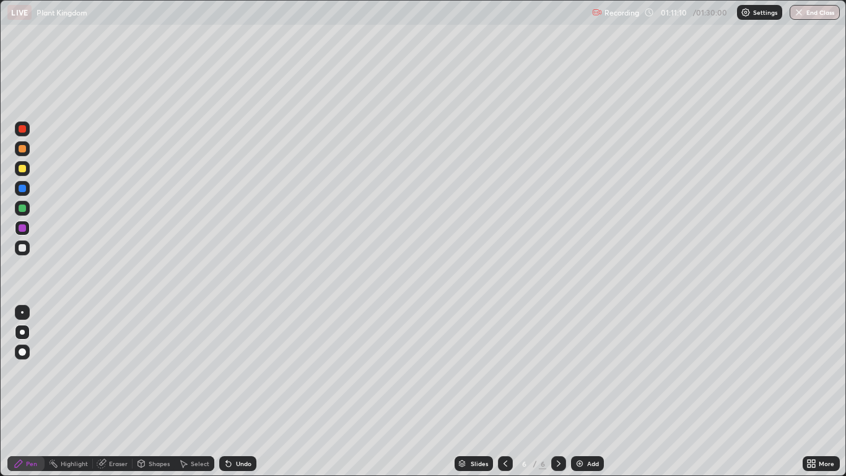
click at [27, 214] on div at bounding box center [22, 208] width 15 height 15
click at [25, 191] on div at bounding box center [22, 188] width 15 height 15
click at [155, 391] on div "Shapes" at bounding box center [159, 463] width 21 height 6
click at [126, 391] on div "Eraser" at bounding box center [118, 463] width 19 height 6
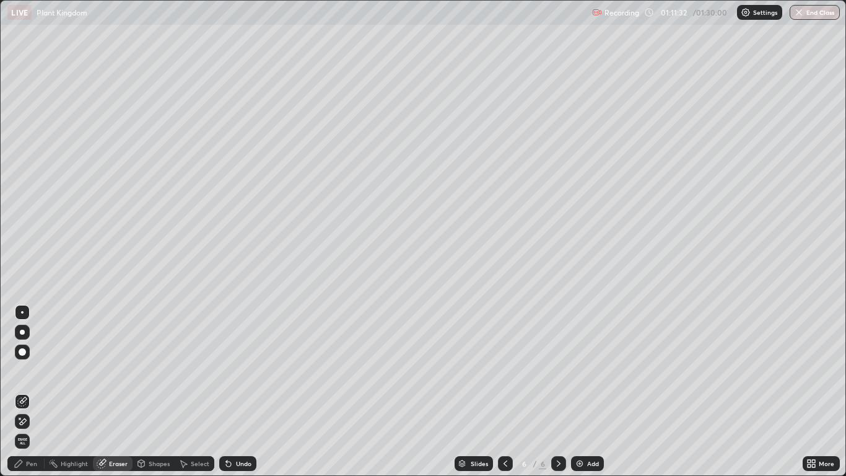
click at [30, 391] on div "Pen" at bounding box center [31, 463] width 11 height 6
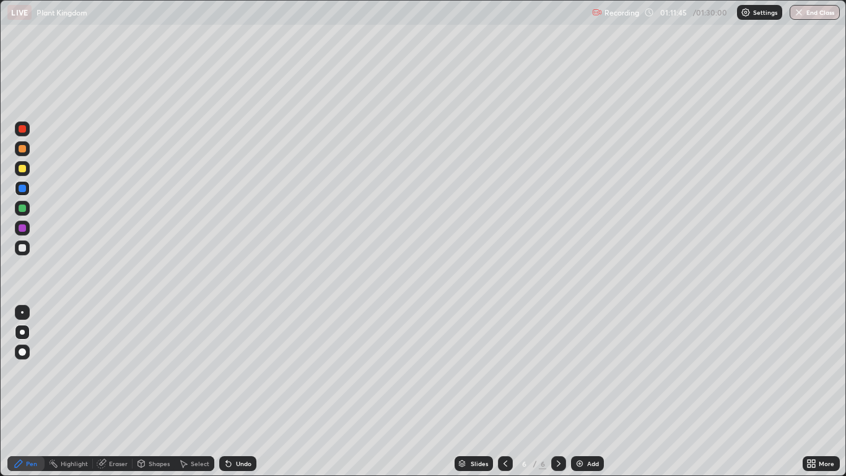
click at [24, 149] on div at bounding box center [22, 148] width 7 height 7
click at [583, 391] on div "Add" at bounding box center [587, 463] width 33 height 15
click at [237, 391] on div "Undo" at bounding box center [243, 463] width 15 height 6
click at [241, 391] on div "Undo" at bounding box center [237, 463] width 37 height 15
click at [239, 391] on div "Undo" at bounding box center [243, 463] width 15 height 6
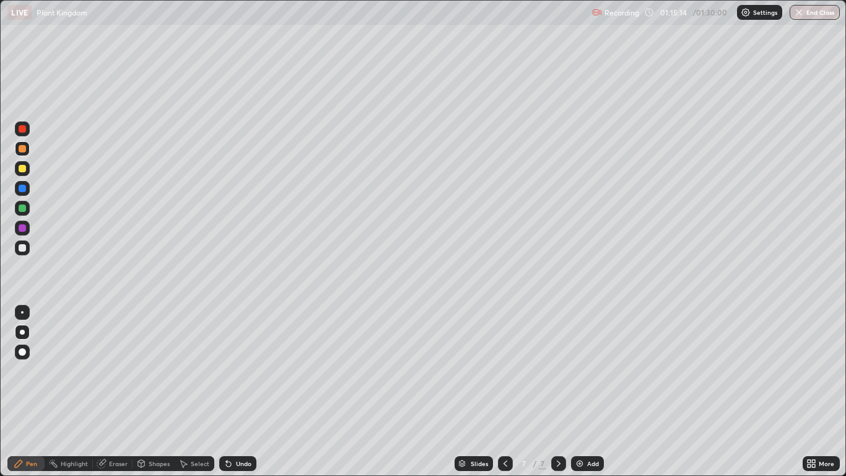
click at [22, 189] on div at bounding box center [22, 188] width 7 height 7
click at [24, 252] on div at bounding box center [22, 247] width 15 height 15
click at [27, 150] on div at bounding box center [22, 148] width 15 height 15
click at [23, 136] on div at bounding box center [22, 128] width 15 height 15
click at [226, 391] on icon at bounding box center [226, 460] width 1 height 1
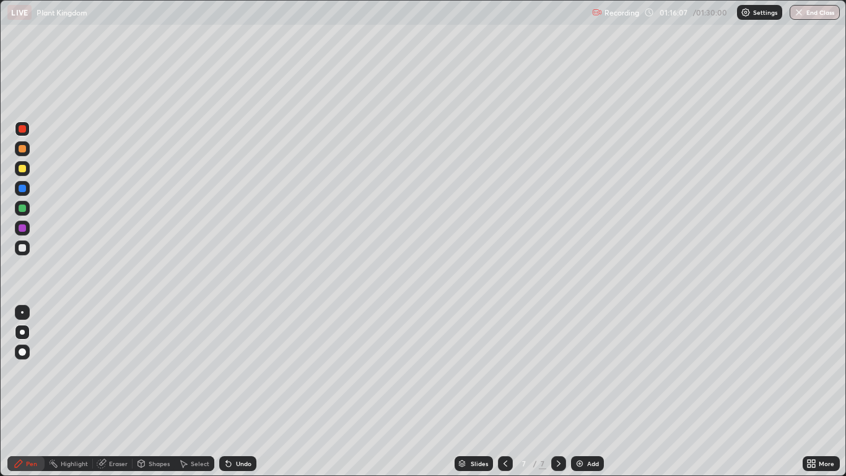
click at [233, 391] on div "Undo" at bounding box center [237, 463] width 37 height 15
click at [23, 211] on div at bounding box center [22, 207] width 7 height 7
click at [27, 232] on div at bounding box center [22, 227] width 15 height 15
click at [24, 149] on div at bounding box center [22, 148] width 7 height 7
click at [27, 250] on div at bounding box center [22, 247] width 15 height 15
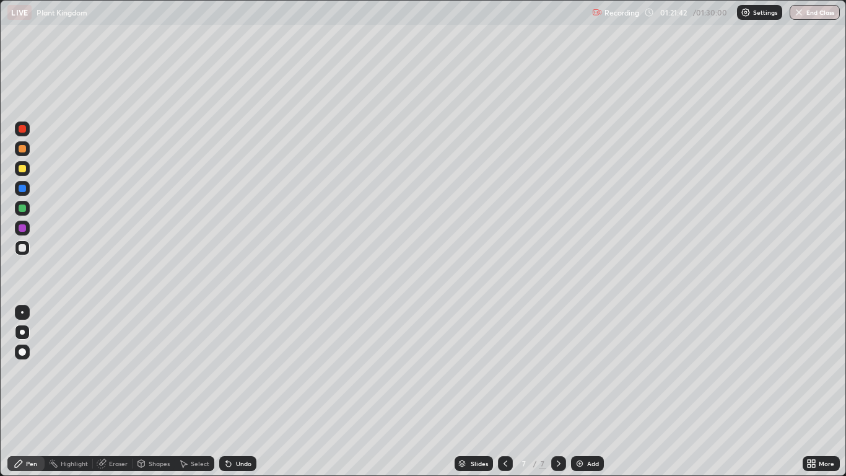
click at [27, 208] on div at bounding box center [22, 208] width 15 height 15
click at [25, 147] on div at bounding box center [22, 148] width 7 height 7
click at [585, 391] on div "Add" at bounding box center [587, 463] width 33 height 15
click at [24, 244] on div at bounding box center [22, 247] width 7 height 7
click at [23, 208] on div at bounding box center [22, 207] width 7 height 7
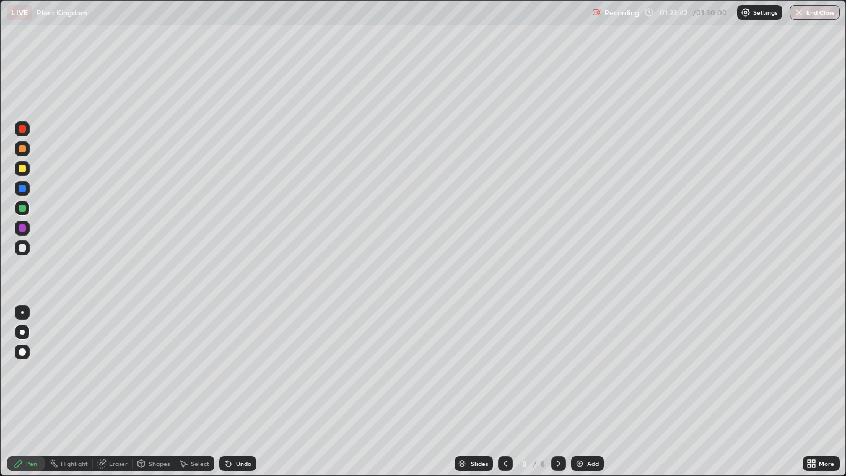
click at [22, 248] on div at bounding box center [22, 247] width 7 height 7
click at [245, 391] on div "Undo" at bounding box center [237, 463] width 37 height 15
click at [505, 391] on icon at bounding box center [505, 463] width 10 height 10
click at [24, 230] on div at bounding box center [22, 227] width 7 height 7
click at [808, 391] on icon at bounding box center [808, 460] width 3 height 3
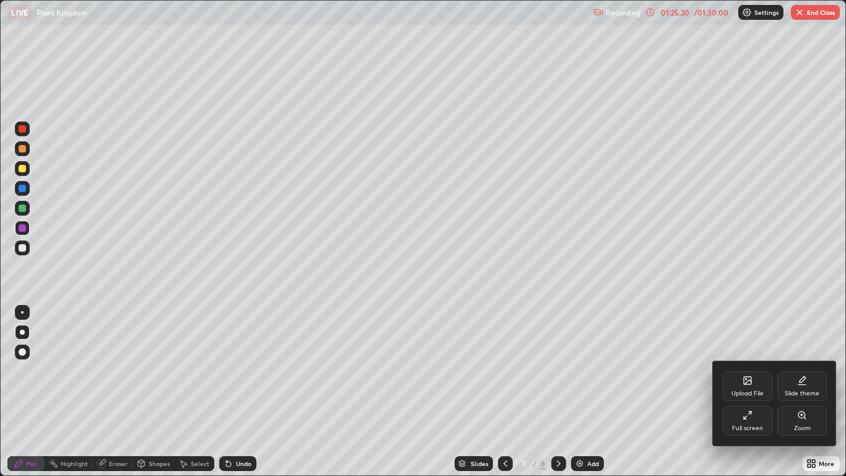
click at [748, 391] on div "Full screen" at bounding box center [747, 428] width 31 height 6
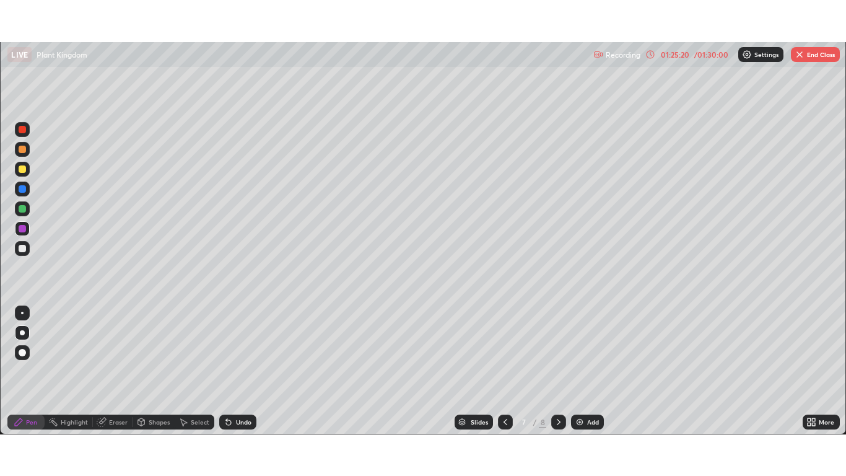
scroll to position [61529, 61075]
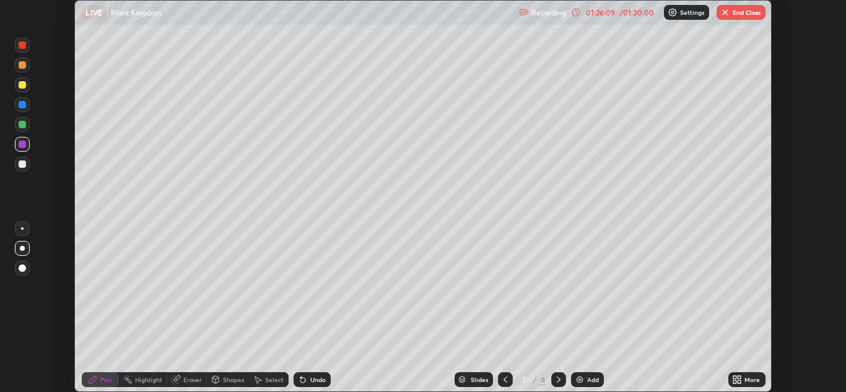
click at [741, 377] on icon at bounding box center [738, 377] width 3 height 3
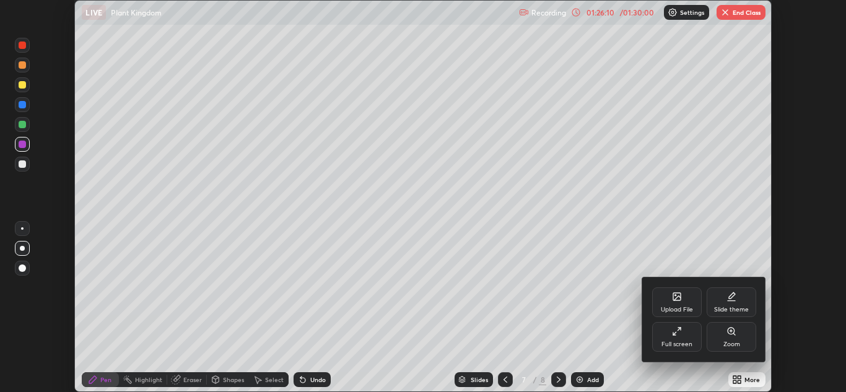
click at [671, 342] on div "Full screen" at bounding box center [676, 344] width 31 height 6
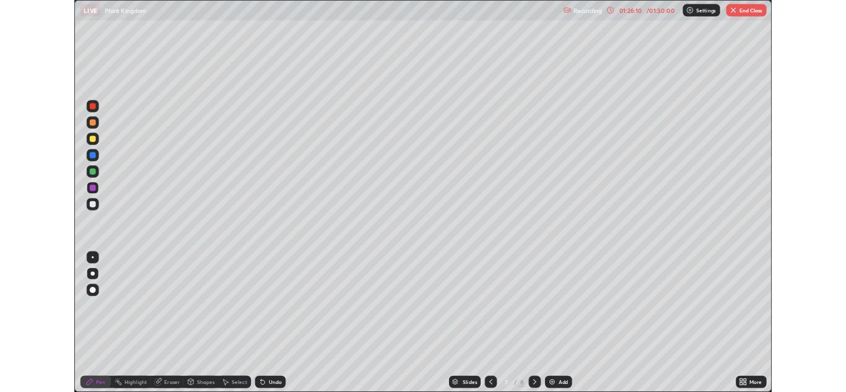
scroll to position [476, 846]
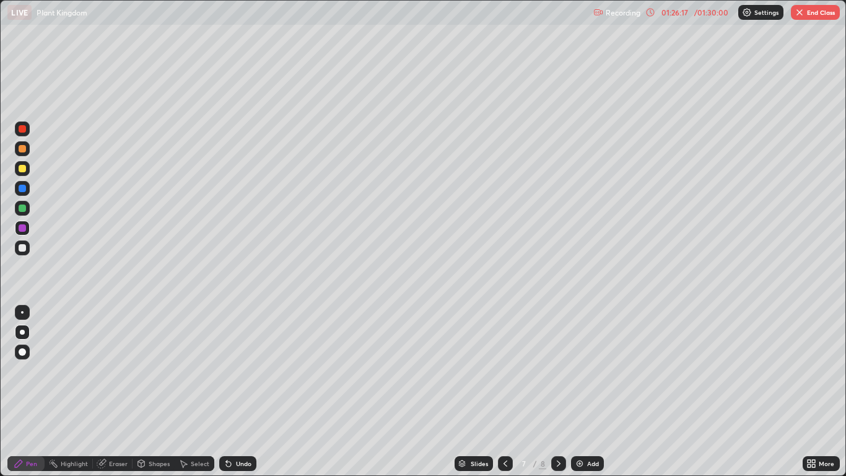
click at [807, 391] on icon at bounding box center [808, 465] width 3 height 3
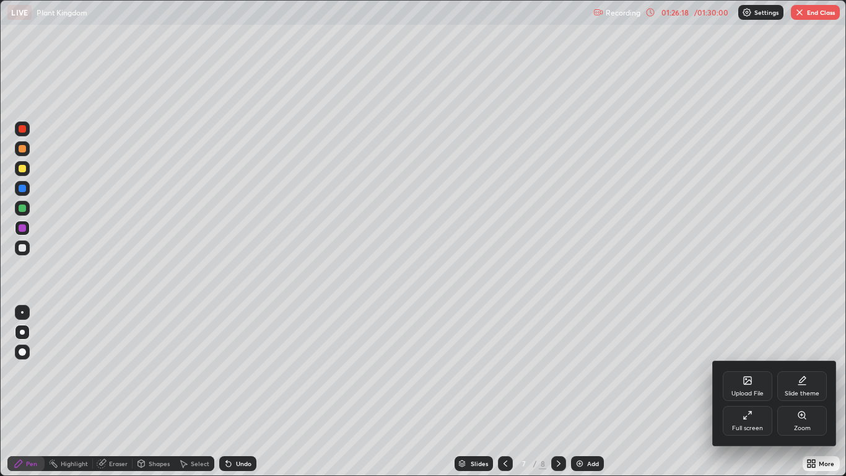
click at [746, 391] on div "Full screen" at bounding box center [747, 428] width 31 height 6
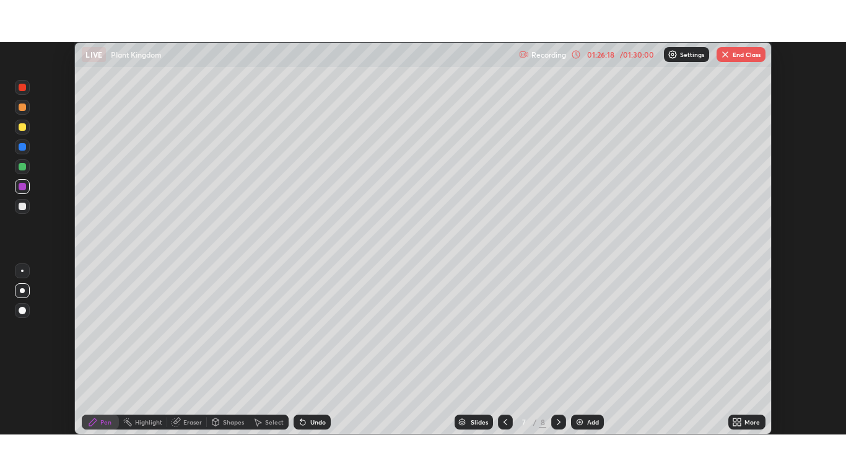
scroll to position [61529, 61075]
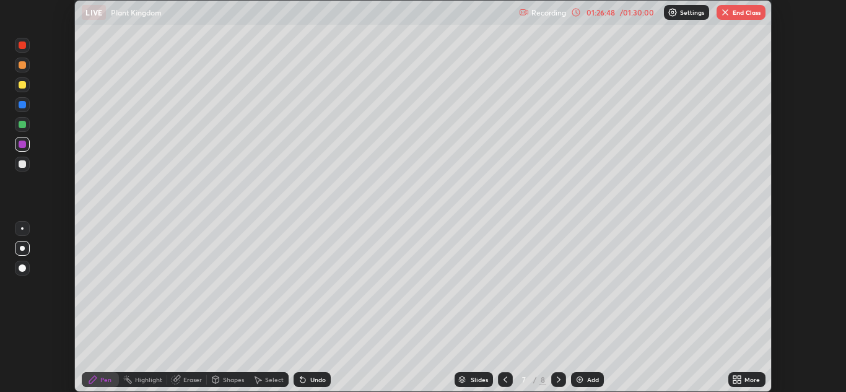
click at [733, 379] on icon at bounding box center [737, 380] width 10 height 10
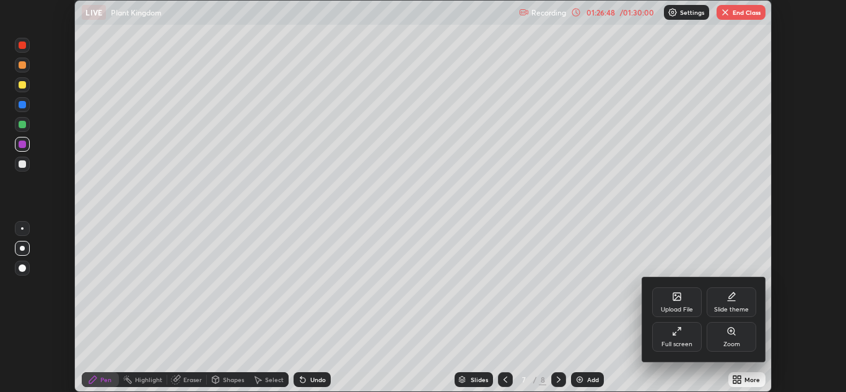
click at [677, 339] on div "Full screen" at bounding box center [677, 337] width 50 height 30
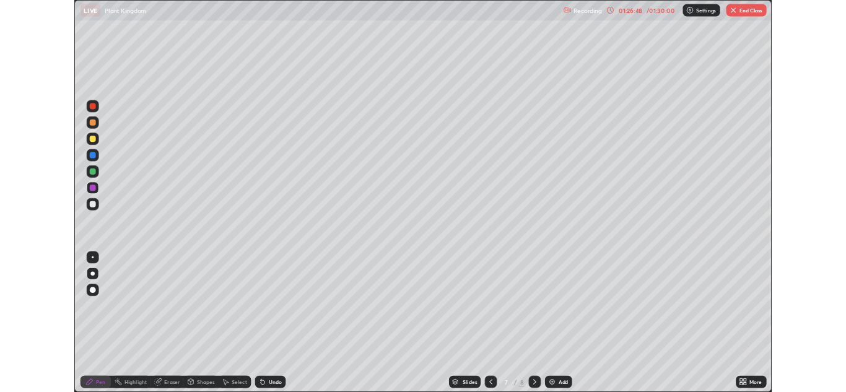
scroll to position [476, 846]
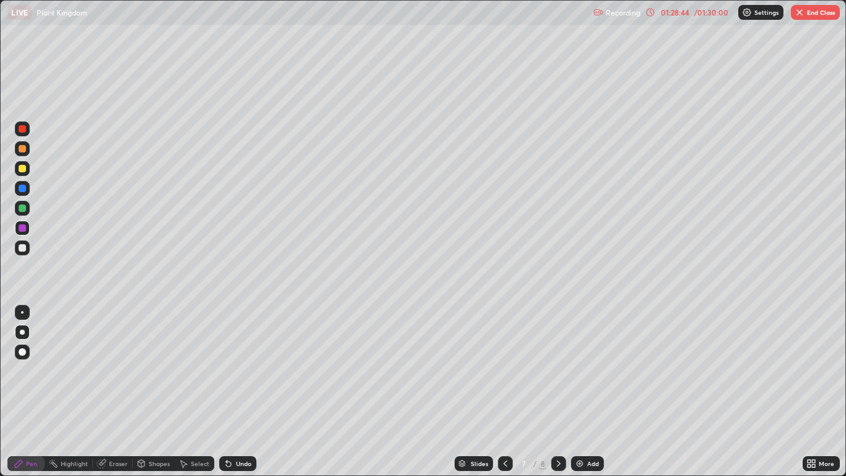
click at [558, 391] on icon at bounding box center [559, 463] width 10 height 10
click at [243, 391] on div "Undo" at bounding box center [243, 463] width 15 height 6
click at [240, 391] on div "Undo" at bounding box center [243, 463] width 15 height 6
click at [244, 391] on div "Undo" at bounding box center [243, 463] width 15 height 6
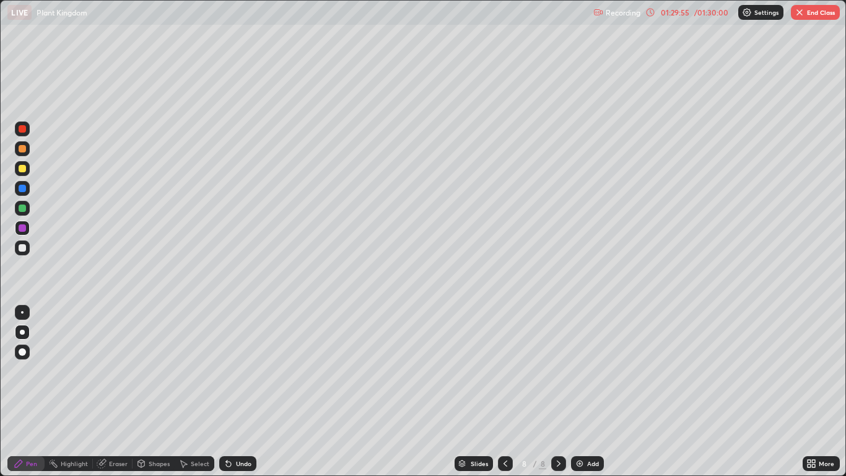
click at [806, 12] on button "End Class" at bounding box center [815, 12] width 49 height 15
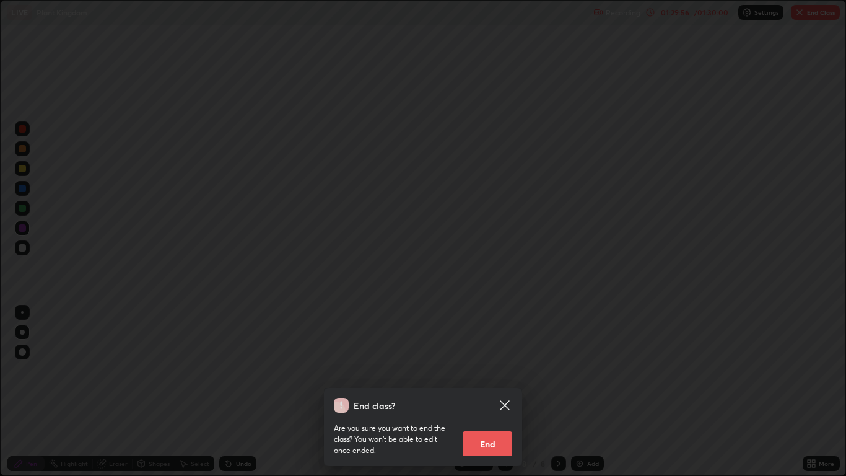
click at [489, 391] on button "End" at bounding box center [488, 443] width 50 height 25
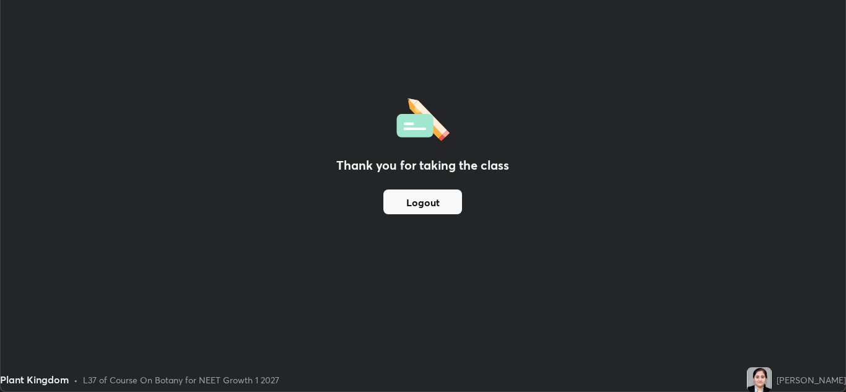
scroll to position [61529, 61075]
